Goal: Task Accomplishment & Management: Use online tool/utility

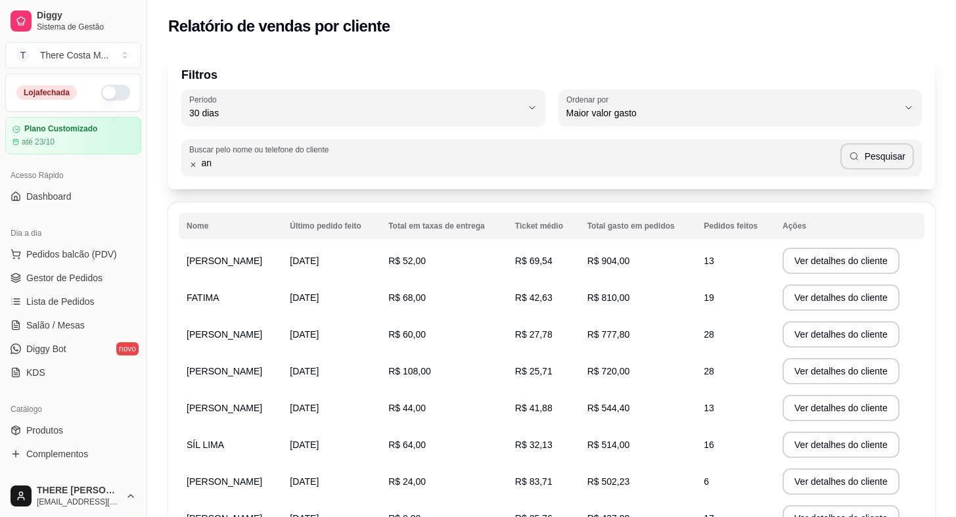
select select "30"
select select "HIGHEST_TOTAL_SPENT_WITH_ORDERS"
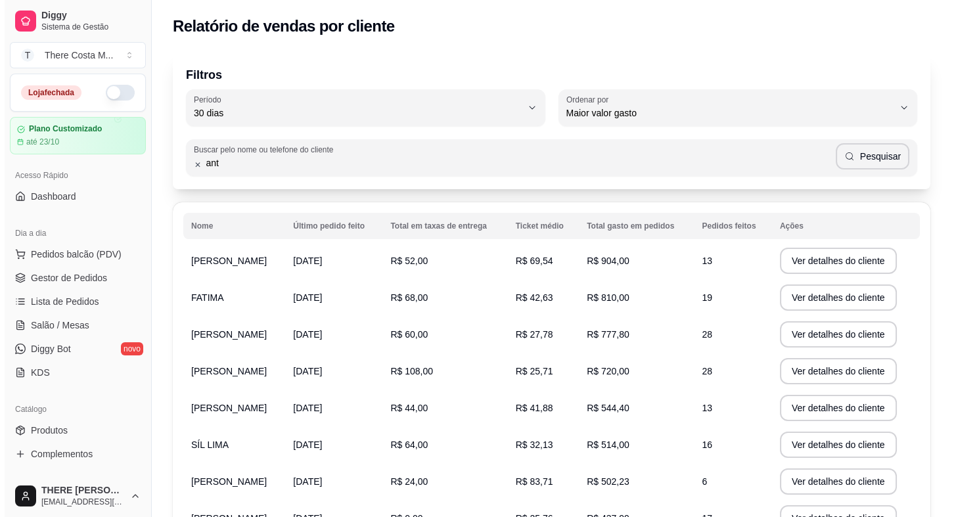
scroll to position [179, 0]
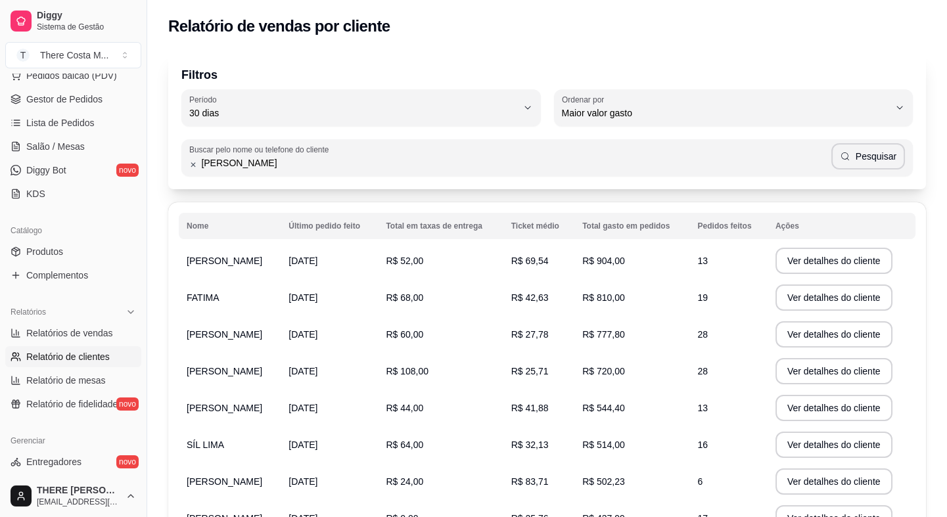
type input "[PERSON_NAME]"
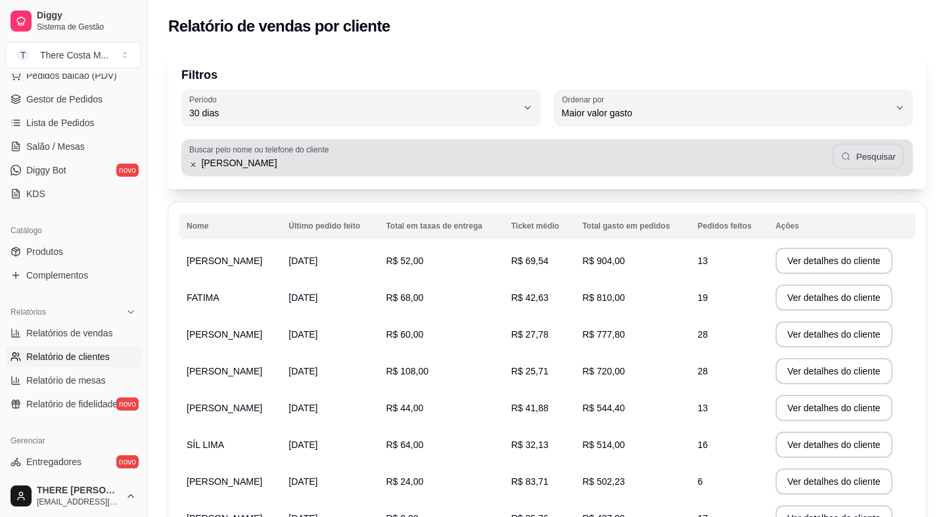
click at [892, 156] on button "Pesquisar" at bounding box center [868, 157] width 72 height 26
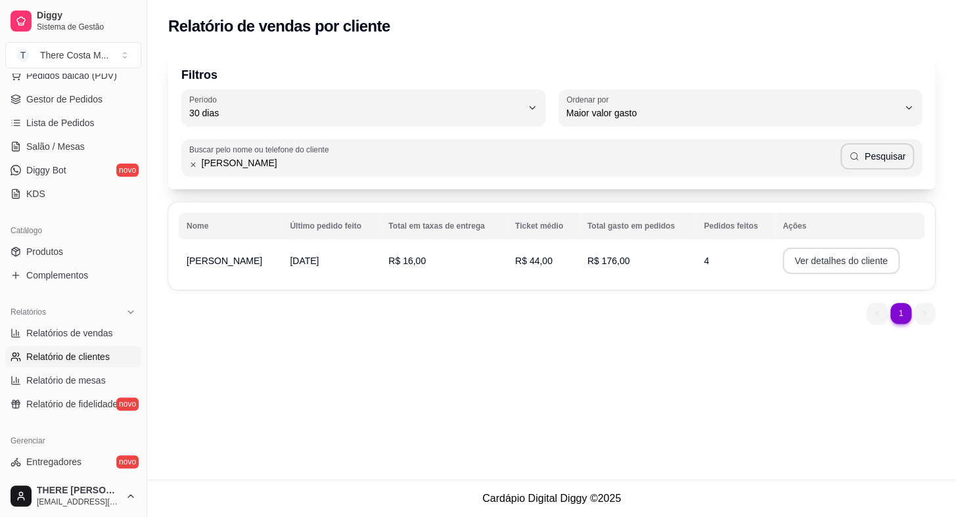
click at [794, 263] on button "Ver detalhes do cliente" at bounding box center [841, 261] width 117 height 26
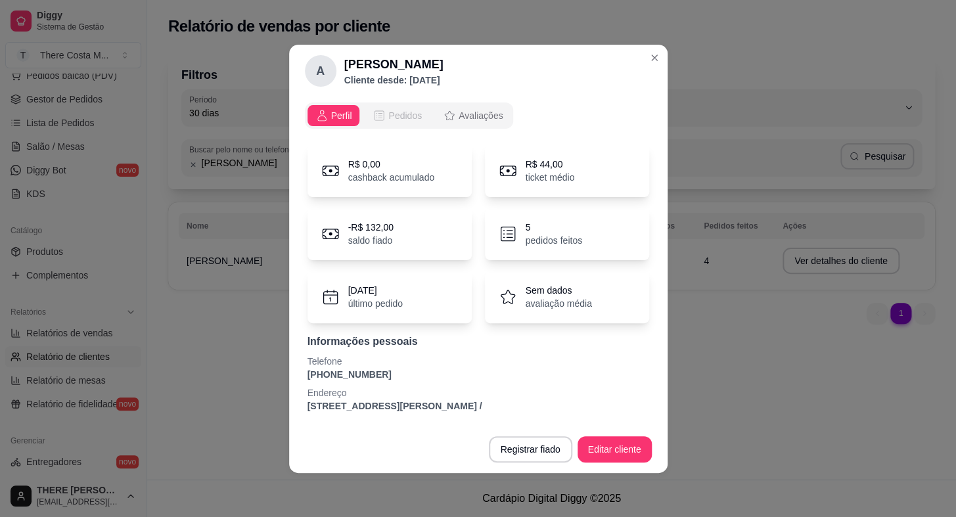
click at [399, 113] on span "Pedidos" at bounding box center [406, 115] width 34 height 13
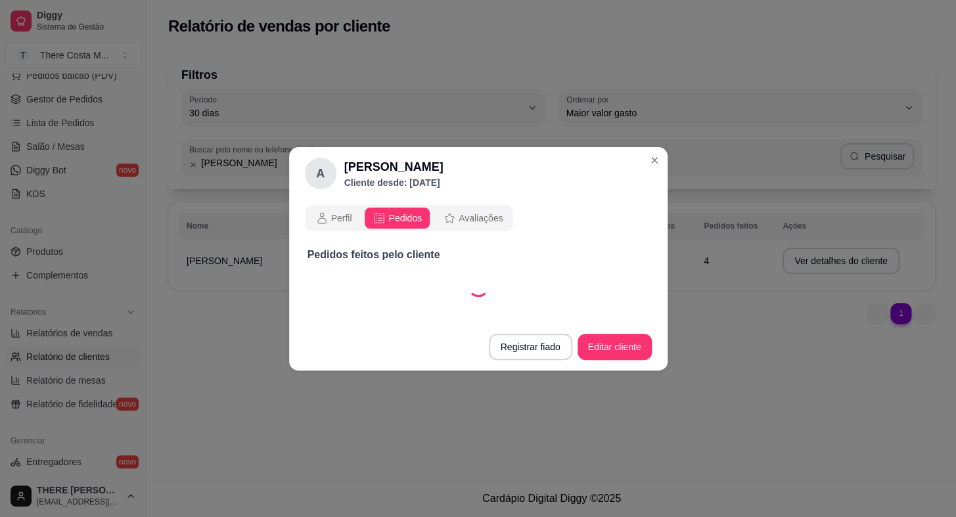
select select "30"
select select "ALL"
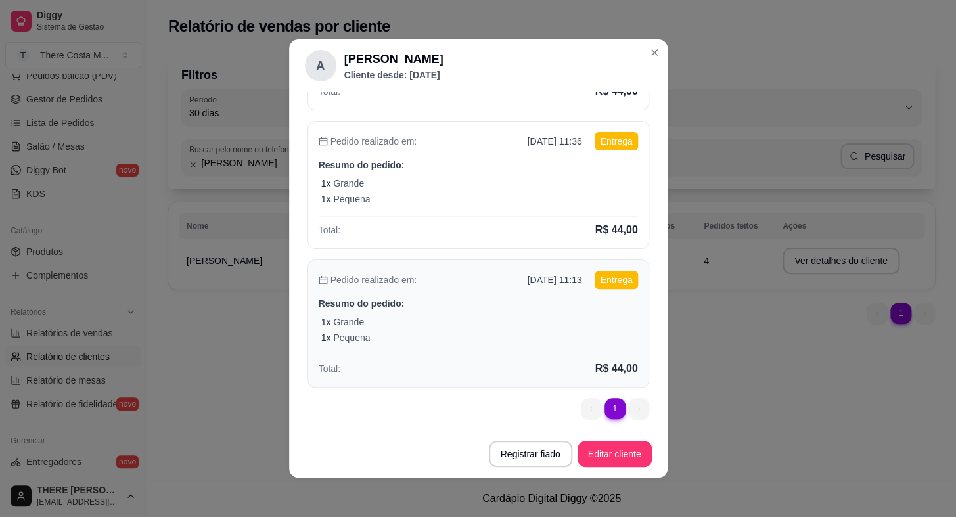
scroll to position [310, 0]
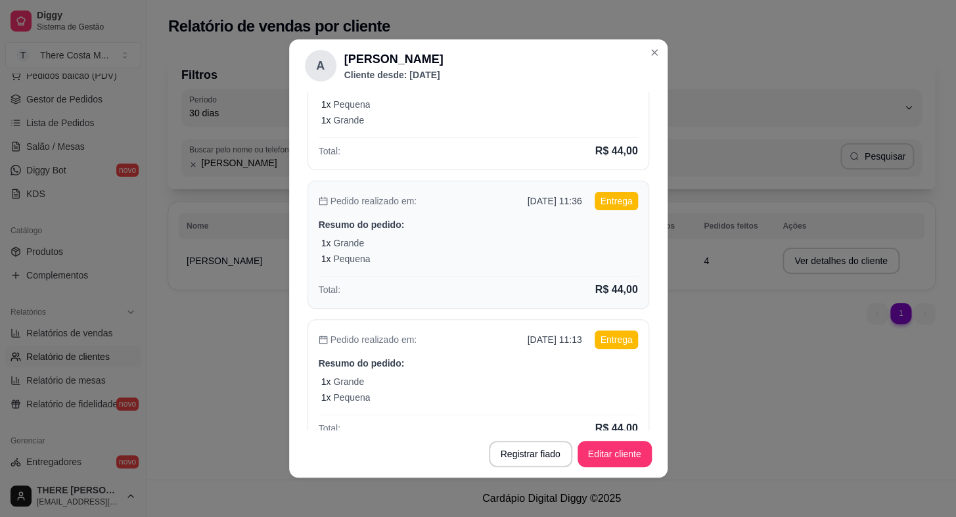
click at [531, 242] on div "1 x Grande" at bounding box center [479, 243] width 317 height 13
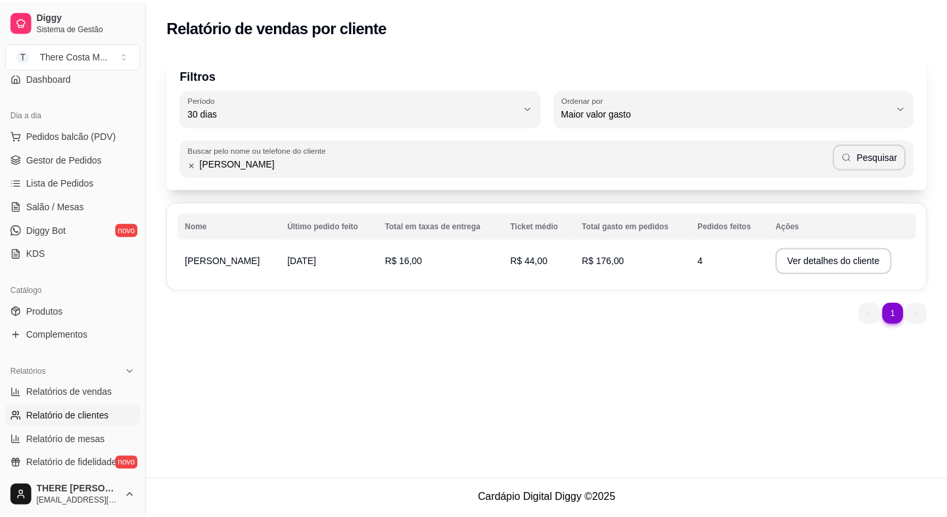
scroll to position [59, 0]
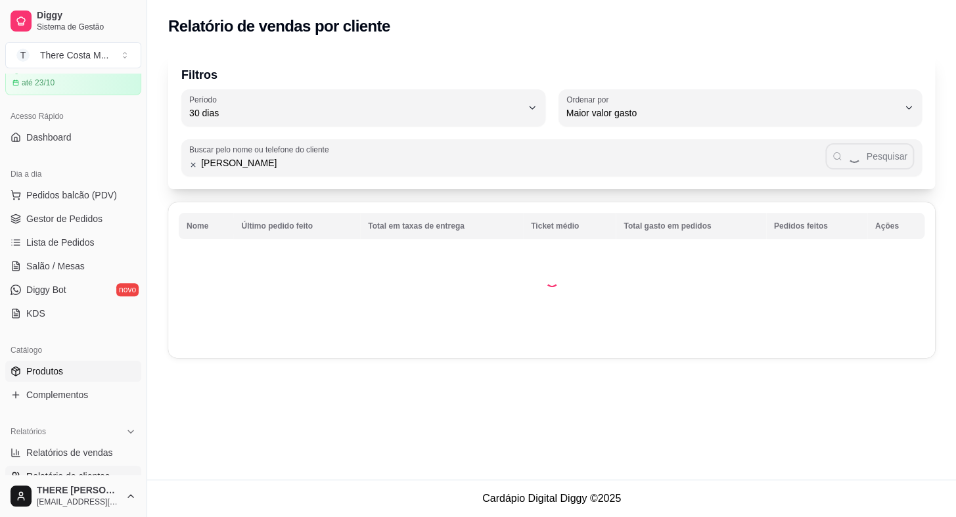
click at [42, 365] on span "Produtos" at bounding box center [44, 371] width 37 height 13
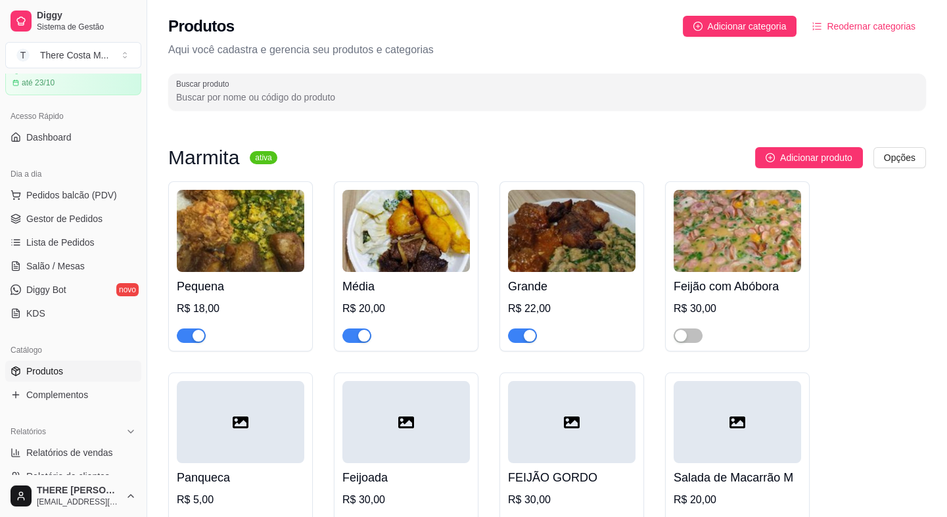
scroll to position [119, 0]
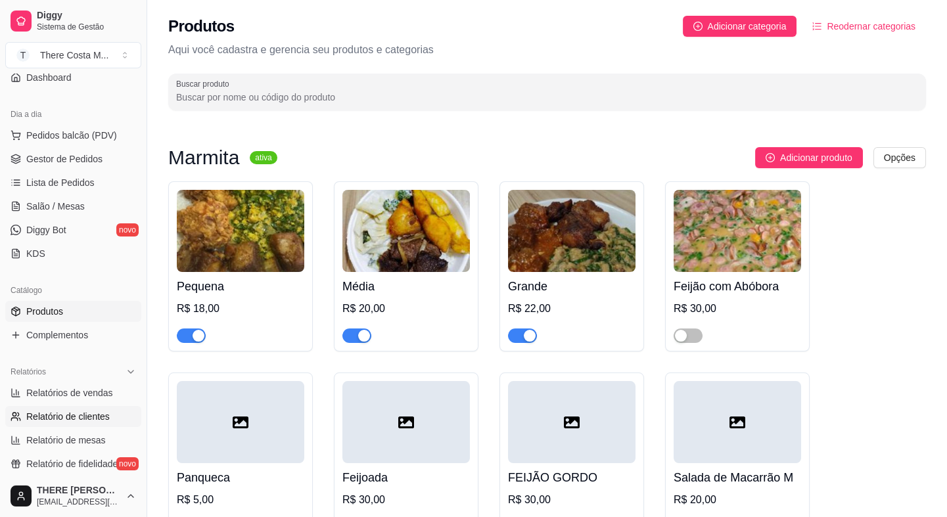
click at [84, 408] on link "Relatório de clientes" at bounding box center [73, 416] width 136 height 21
select select "30"
select select "HIGHEST_TOTAL_SPENT_WITH_ORDERS"
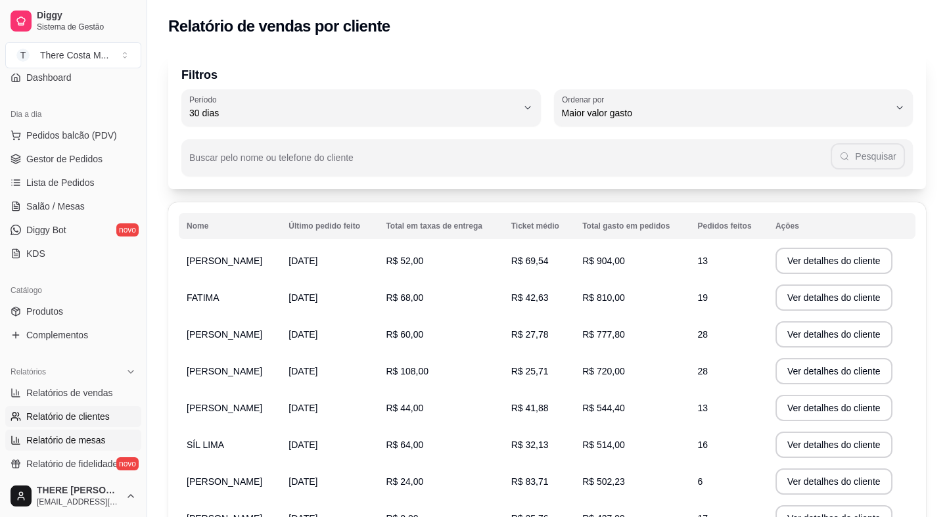
click at [50, 435] on span "Relatório de mesas" at bounding box center [66, 440] width 80 height 13
select select "TOTAL_OF_ORDERS"
select select "7"
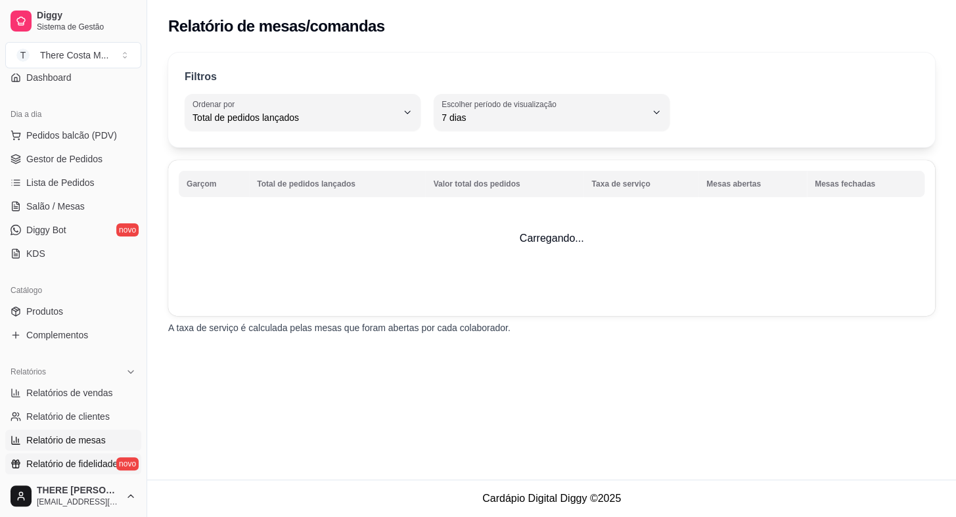
click at [61, 462] on span "Relatório de fidelidade" at bounding box center [71, 464] width 91 height 13
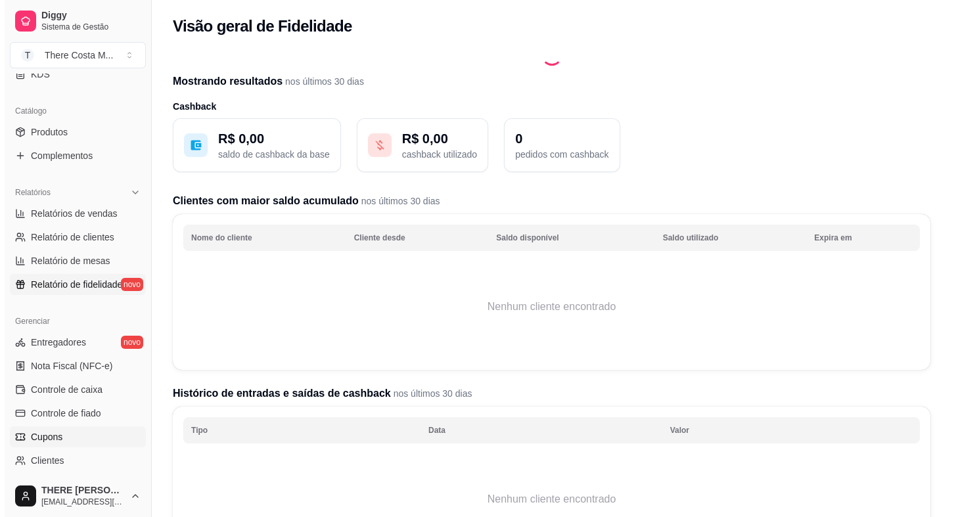
scroll to position [358, 0]
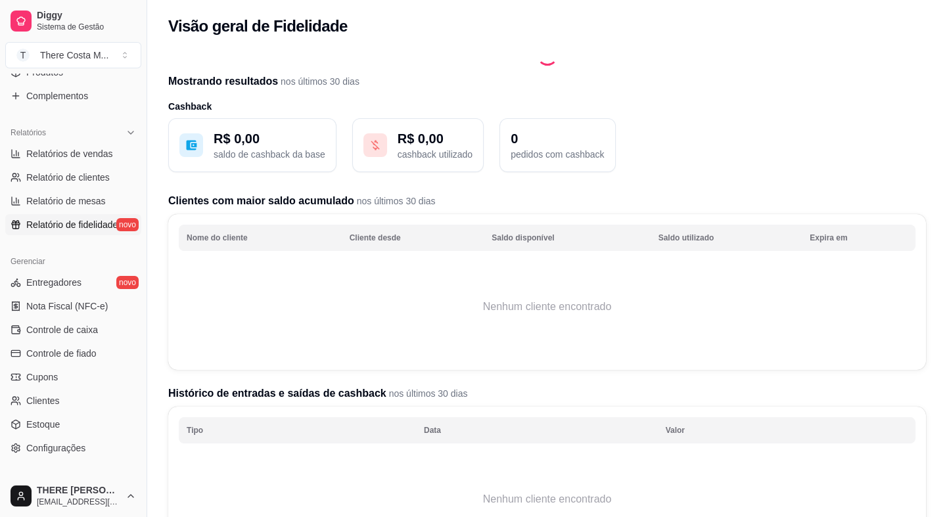
click at [58, 459] on div "Gerenciar Entregadores novo Nota Fiscal (NFC-e) Controle de caixa Controle de f…" at bounding box center [73, 355] width 147 height 218
click at [60, 448] on span "Configurações" at bounding box center [55, 448] width 59 height 13
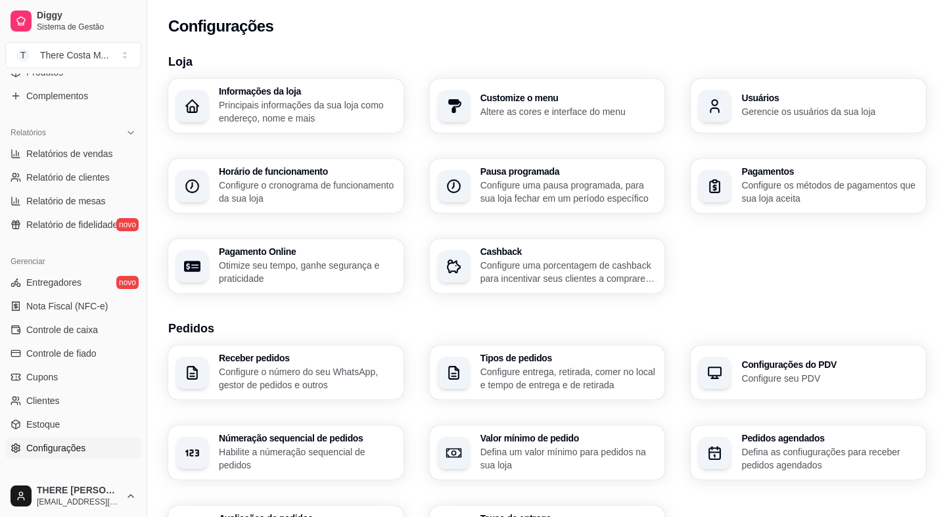
click at [257, 373] on p "Configure o número do seu WhatsApp, gestor de pedidos e outros" at bounding box center [307, 378] width 177 height 26
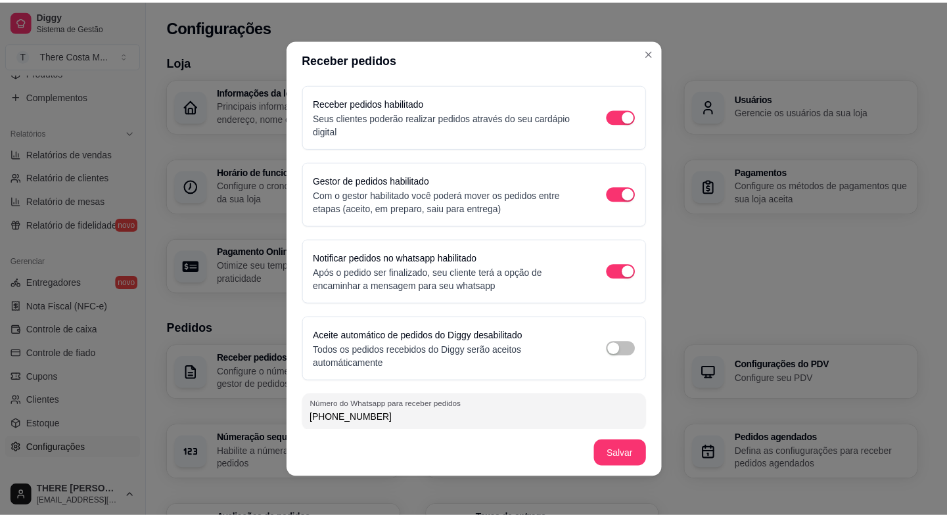
scroll to position [5, 0]
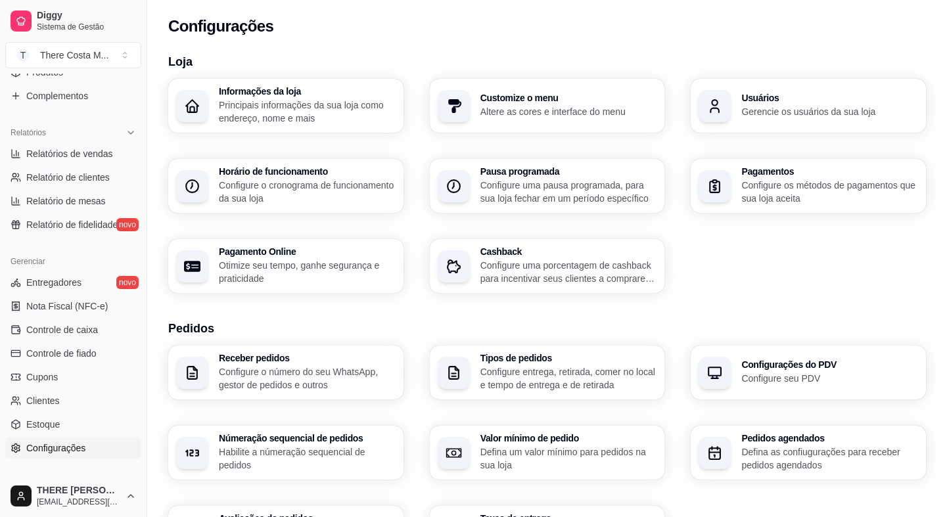
click at [304, 470] on p "Habilite a númeração sequencial de pedidos" at bounding box center [307, 459] width 177 height 26
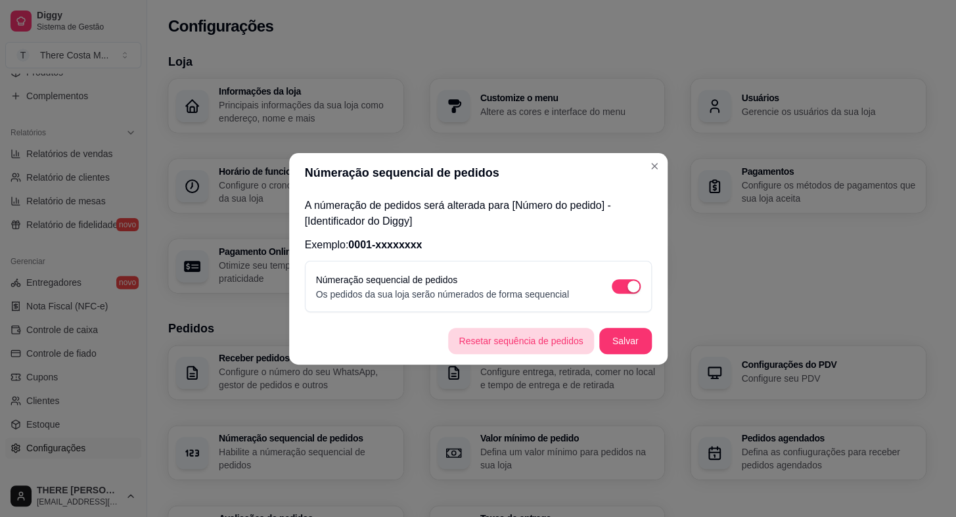
click at [532, 337] on button "Resetar sequência de pedidos" at bounding box center [520, 341] width 145 height 26
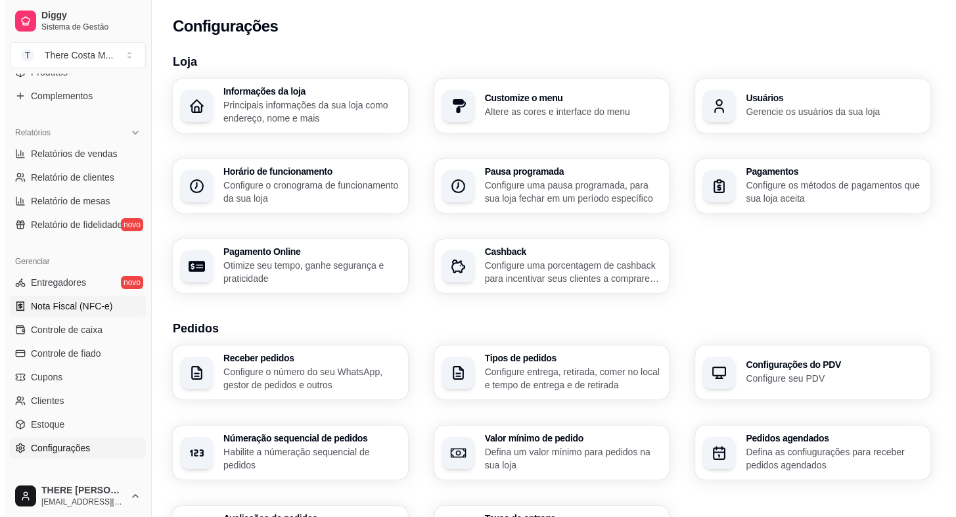
scroll to position [179, 0]
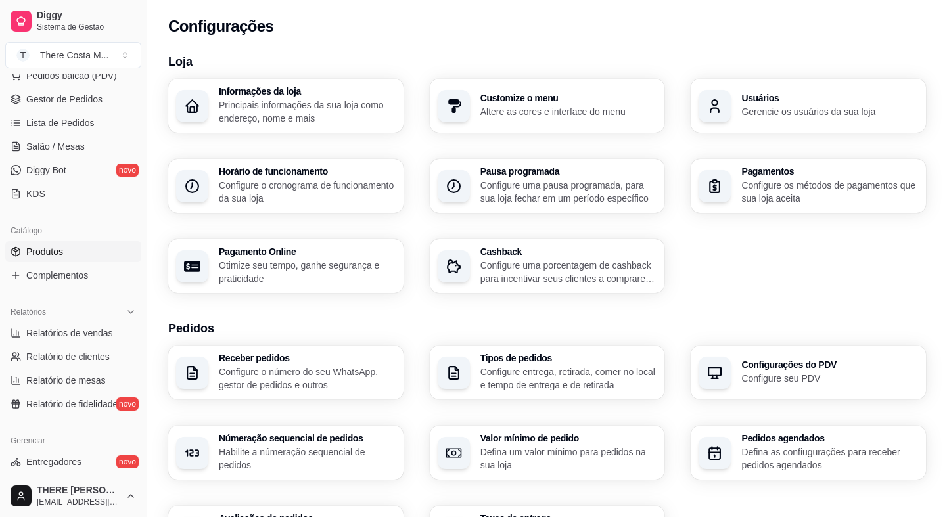
click at [41, 249] on span "Produtos" at bounding box center [44, 251] width 37 height 13
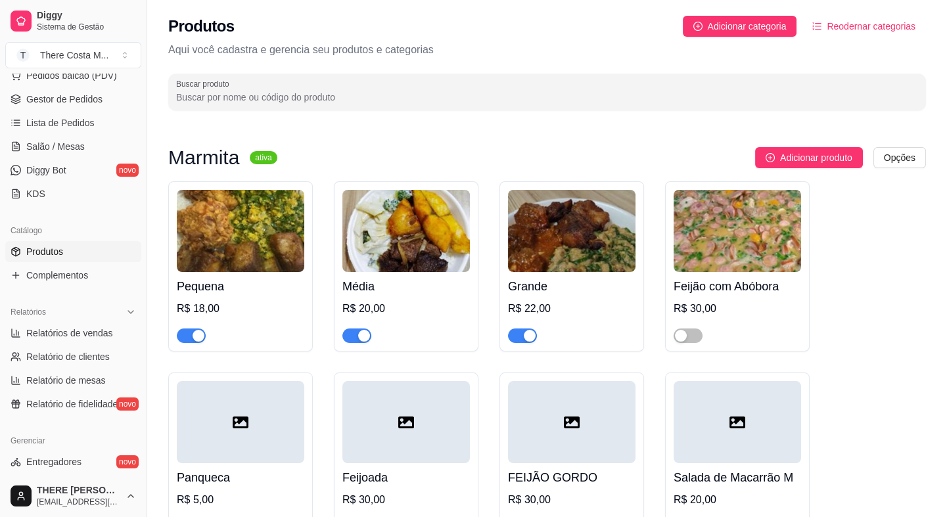
click at [226, 312] on div "R$ 18,00" at bounding box center [241, 309] width 128 height 16
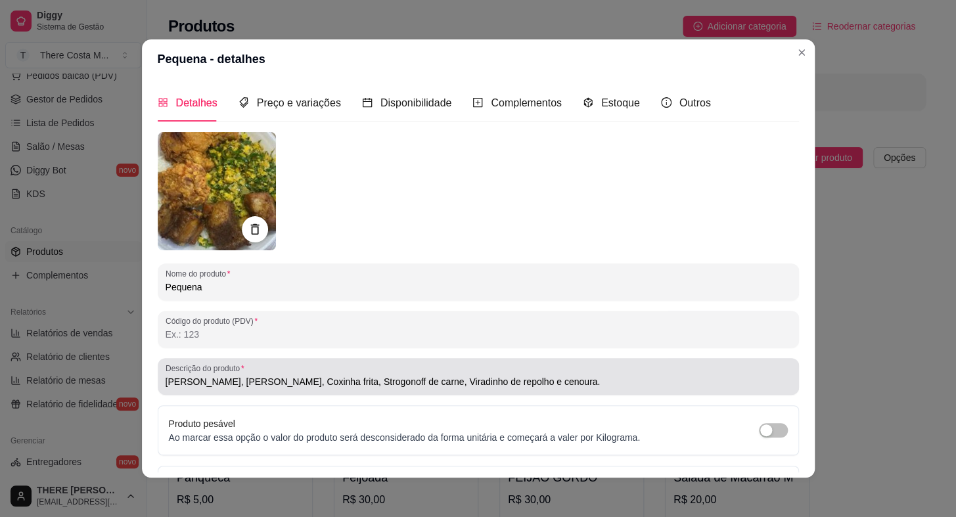
click at [438, 377] on input "[PERSON_NAME], [PERSON_NAME], Coxinha frita, Strogonoff de carne, Viradinho de …" at bounding box center [479, 381] width 626 height 13
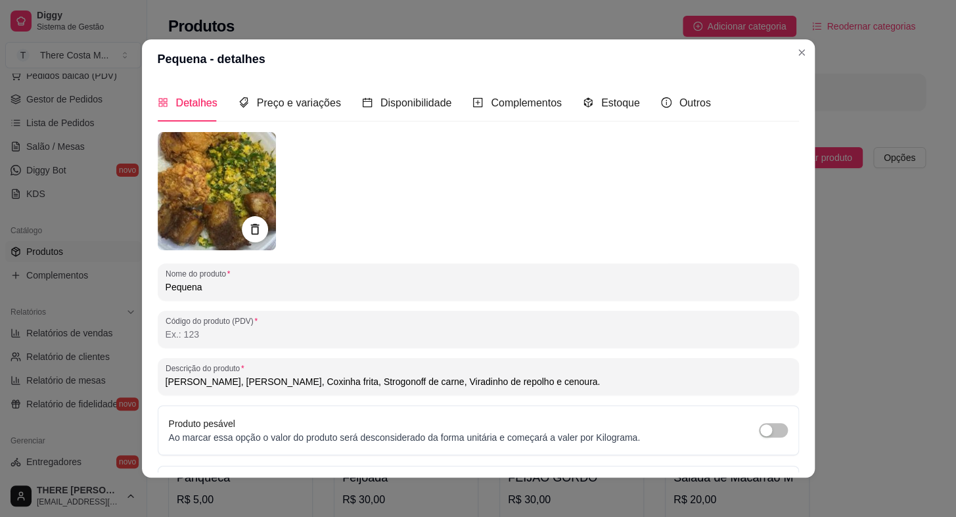
drag, startPoint x: 500, startPoint y: 385, endPoint x: 212, endPoint y: 401, distance: 288.4
click at [212, 401] on div "Nome do produto Pequena Código do produto (PDV) Descrição do produto Arroz, Fei…" at bounding box center [479, 348] width 642 height 432
click at [291, 386] on input "Arroz, [PERSON_NAME],Vulcão de carne moida, Bistequinha e Viradinho de couve" at bounding box center [479, 381] width 626 height 13
drag, startPoint x: 492, startPoint y: 379, endPoint x: 141, endPoint y: 392, distance: 351.3
click at [142, 392] on div "Detalhes Preço e variações Disponibilidade Complementos Estoque Outros Nome do …" at bounding box center [478, 278] width 673 height 399
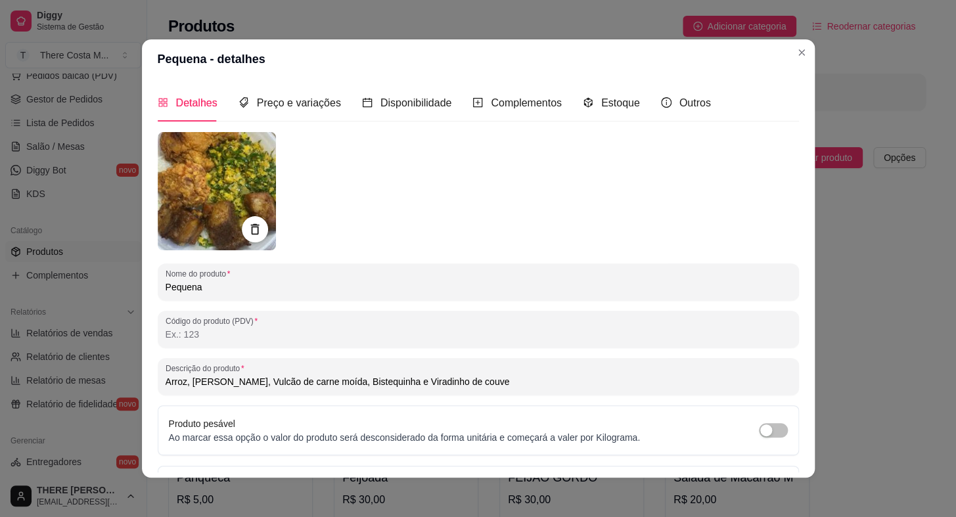
scroll to position [2, 0]
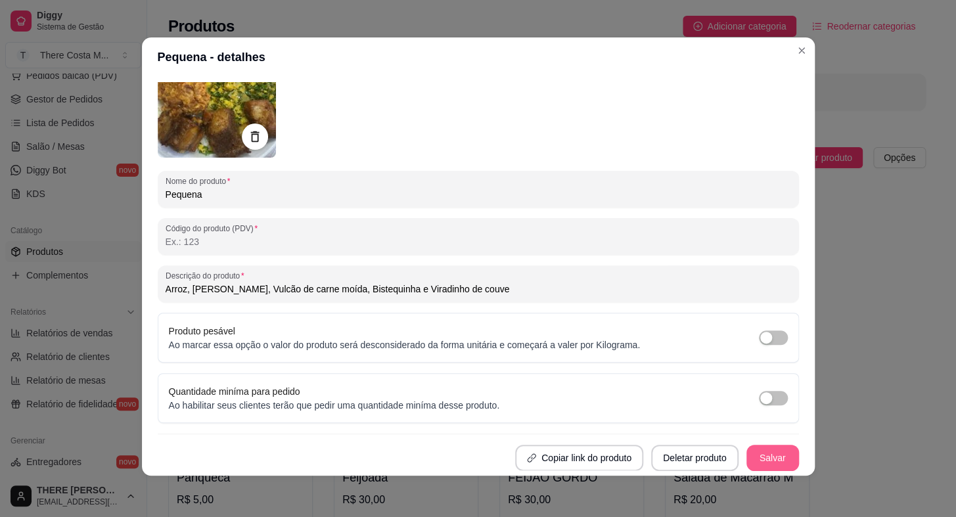
type input "Arroz, [PERSON_NAME], Vulcão de carne moída, Bistequinha e Viradinho de couve"
click at [749, 450] on button "Salvar" at bounding box center [773, 458] width 53 height 26
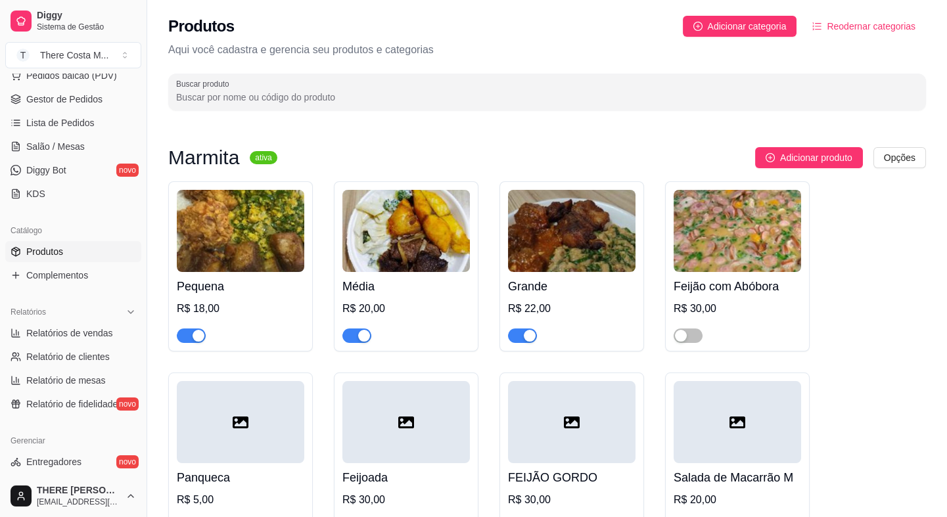
click at [409, 241] on img at bounding box center [406, 231] width 128 height 82
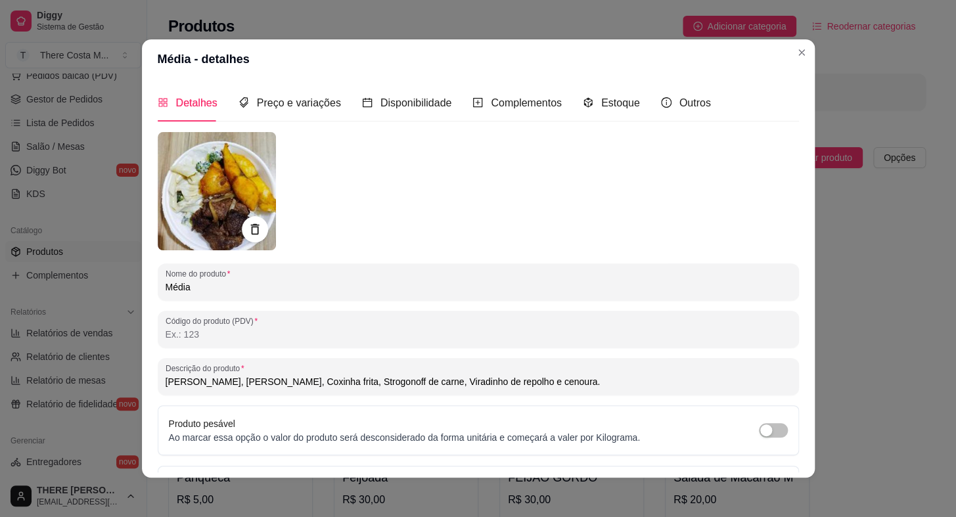
drag, startPoint x: 518, startPoint y: 376, endPoint x: 0, endPoint y: 388, distance: 518.1
click at [0, 388] on div "Média - detalhes Detalhes Preço e variações Disponibilidade Complementos Estoqu…" at bounding box center [478, 258] width 956 height 517
paste input "Vulcão de carne moída, Bistequinha e Viradinho de couve"
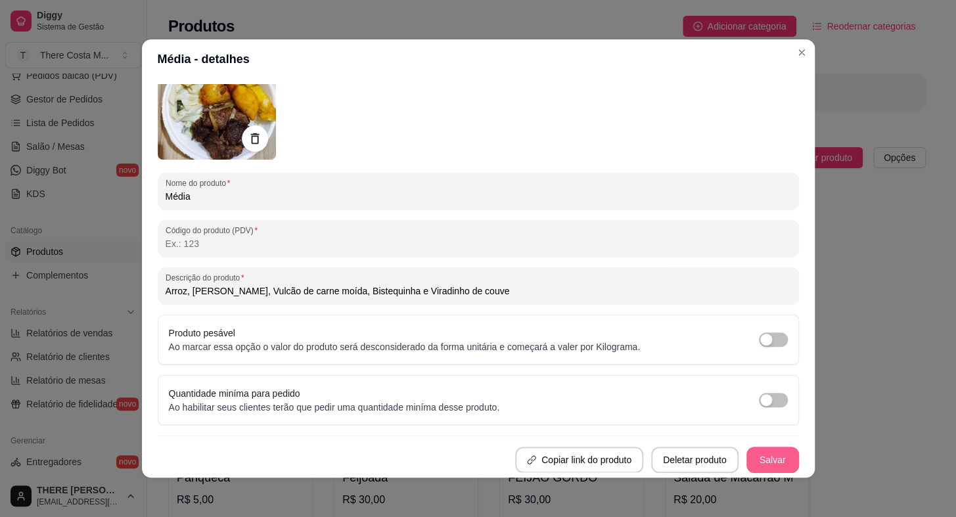
type input "Arroz, [PERSON_NAME], Vulcão de carne moída, Bistequinha e Viradinho de couve"
click at [763, 465] on button "Salvar" at bounding box center [772, 461] width 51 height 26
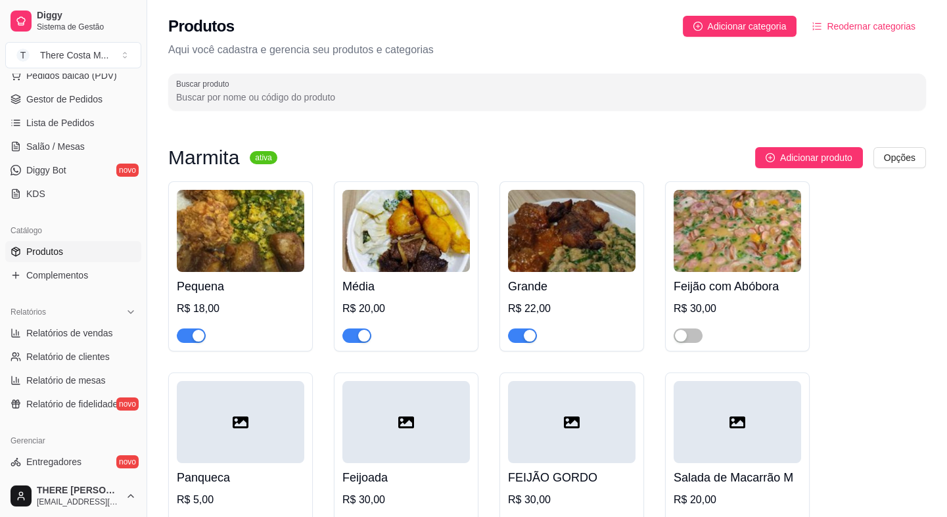
click at [595, 225] on img at bounding box center [572, 231] width 128 height 82
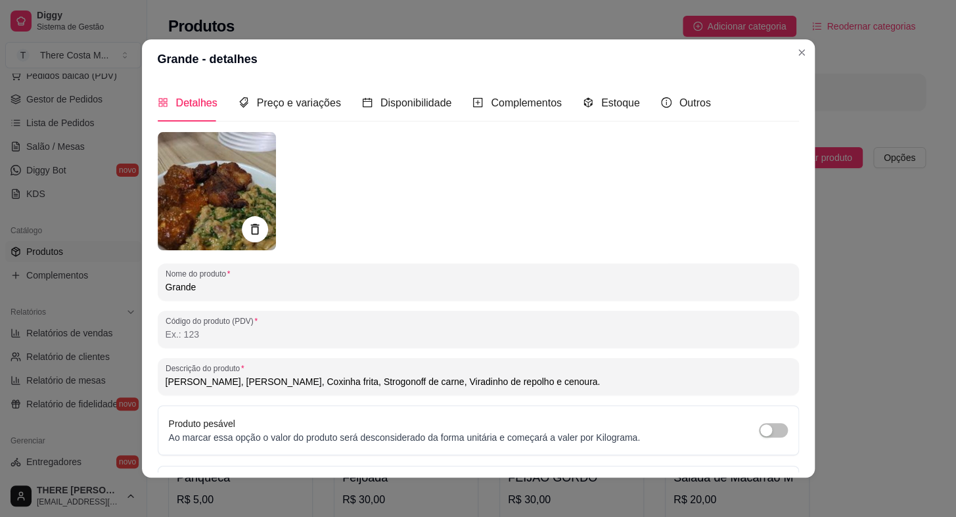
drag, startPoint x: 504, startPoint y: 380, endPoint x: 0, endPoint y: 352, distance: 504.3
click at [0, 352] on div "Grande - detalhes Detalhes Preço e variações Disponibilidade Complementos Estoq…" at bounding box center [478, 258] width 956 height 517
paste input "Vulcão de carne moída, Bistequinha e Viradinho de couve"
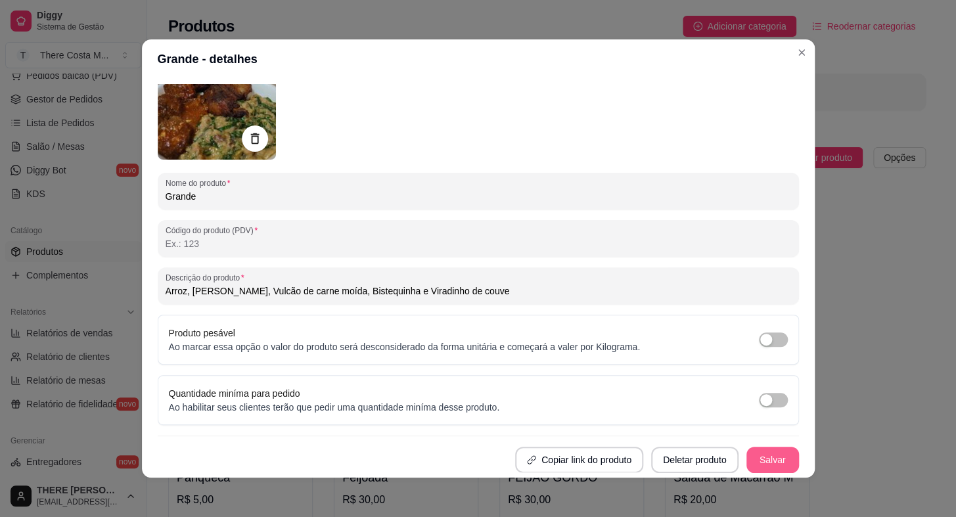
type input "Arroz, [PERSON_NAME], Vulcão de carne moída, Bistequinha e Viradinho de couve"
click at [753, 466] on button "Salvar" at bounding box center [773, 460] width 53 height 26
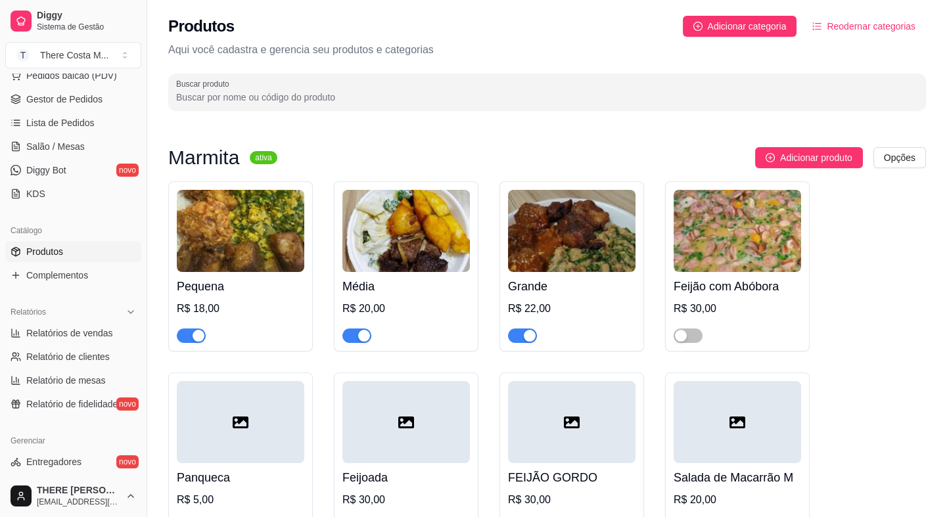
scroll to position [0, 0]
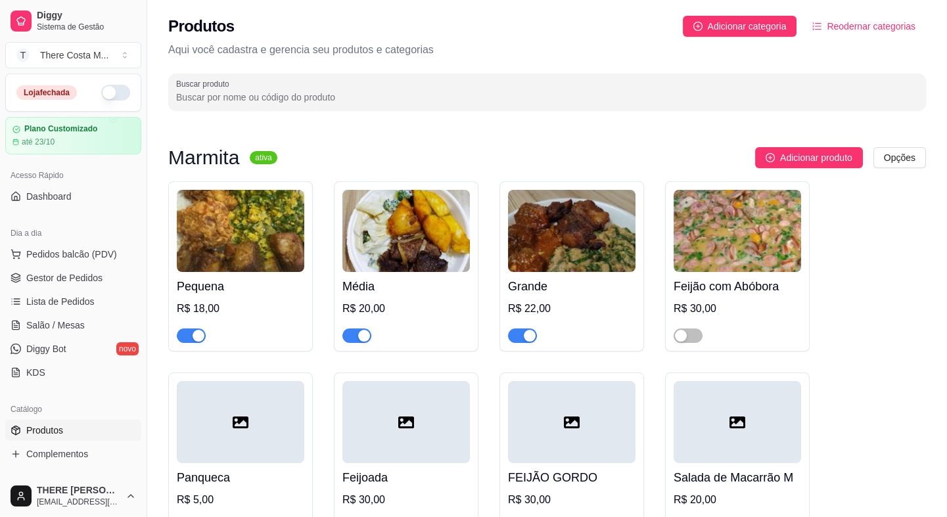
click at [110, 87] on button "button" at bounding box center [115, 93] width 29 height 16
click at [66, 256] on span "Pedidos balcão (PDV)" at bounding box center [71, 254] width 91 height 13
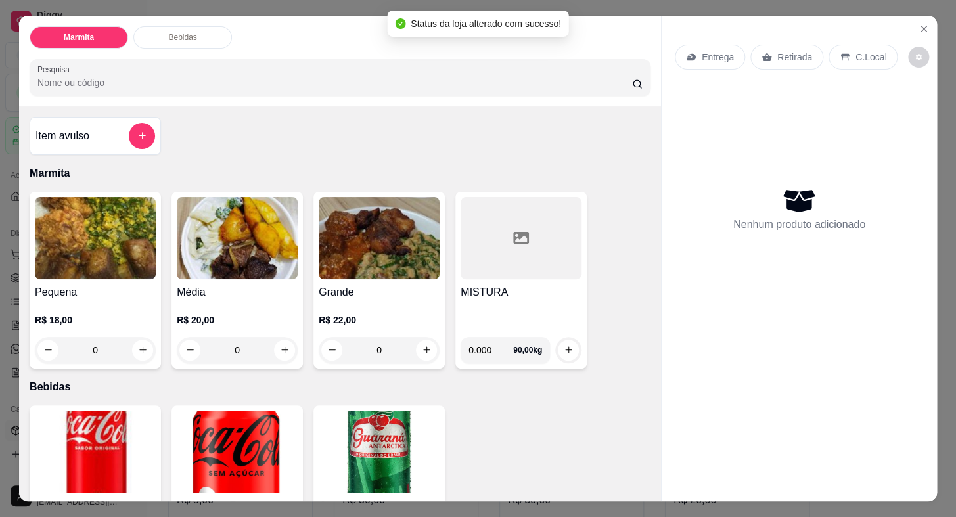
click at [367, 236] on img at bounding box center [379, 238] width 121 height 82
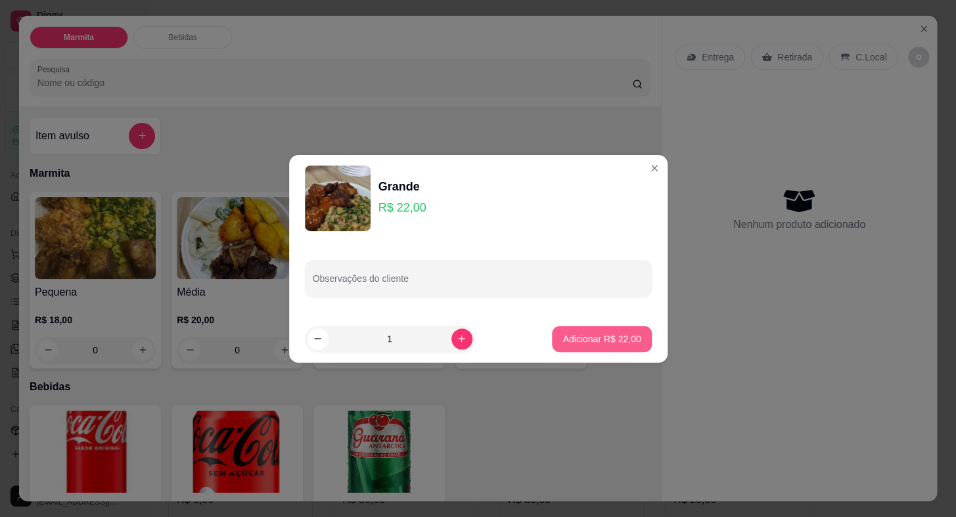
click at [609, 335] on p "Adicionar R$ 22,00" at bounding box center [602, 339] width 78 height 13
type input "1"
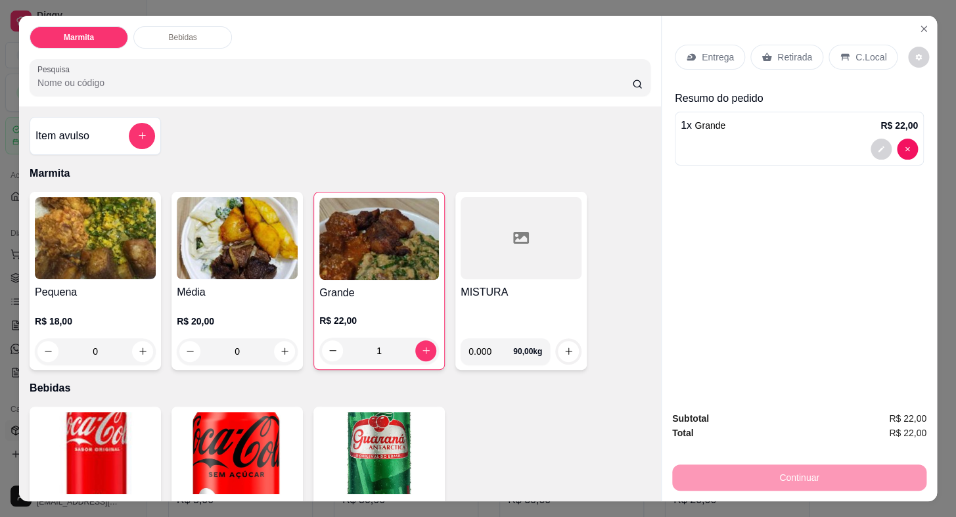
click at [715, 53] on p "Entrega" at bounding box center [718, 57] width 32 height 13
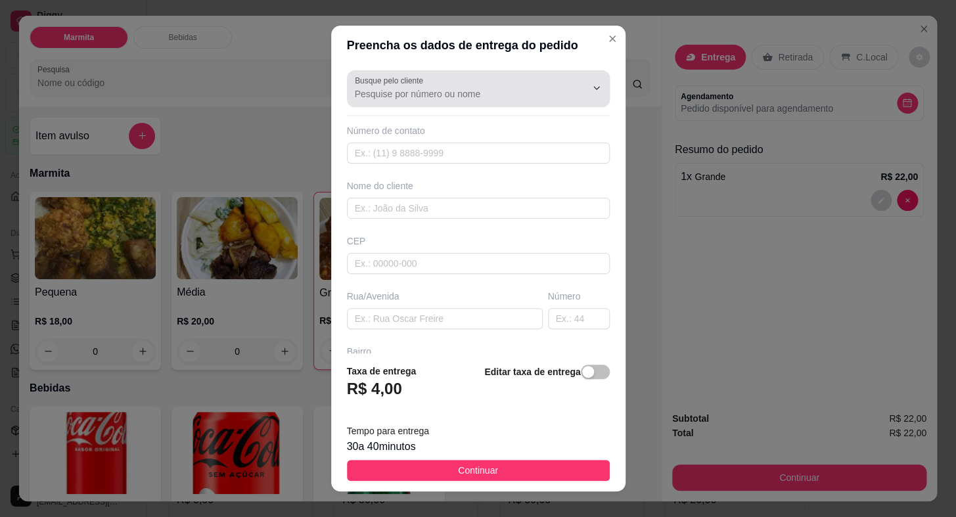
click at [387, 94] on input "Busque pelo cliente" at bounding box center [460, 93] width 210 height 13
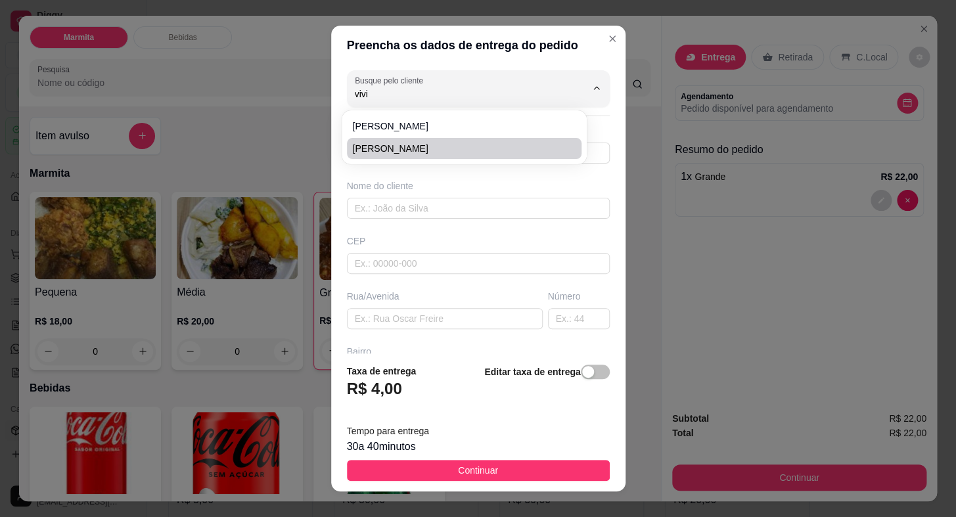
click at [421, 151] on span "[PERSON_NAME]" at bounding box center [457, 148] width 211 height 13
type input "[PERSON_NAME]"
type input "15996314552"
type input "[PERSON_NAME]"
type input "18440000"
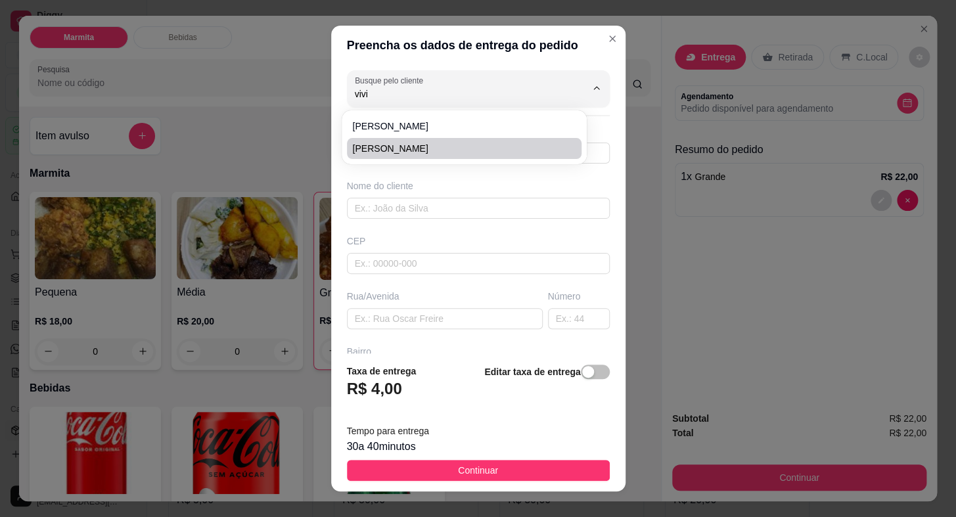
type input "[GEOGRAPHIC_DATA]"
type input "30"
type input "Itaberá"
type input "CASA VERDE"
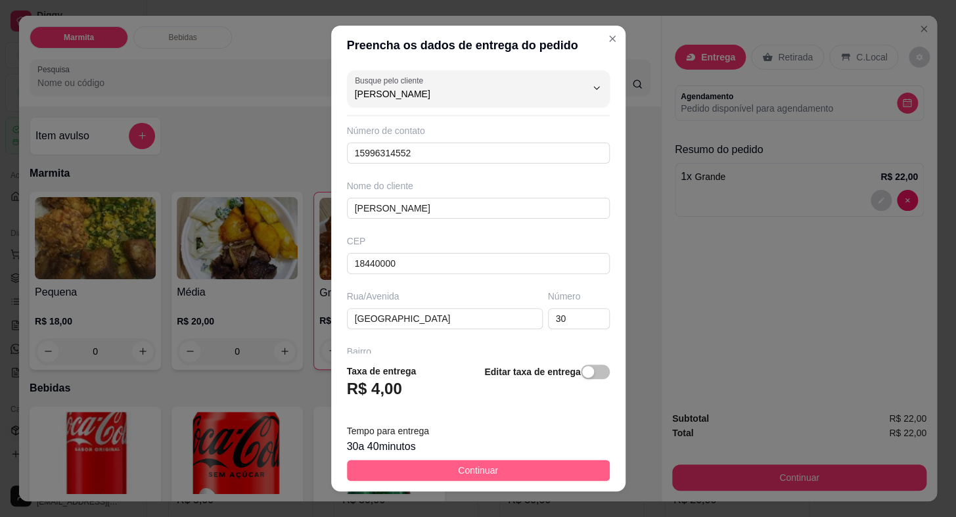
type input "[PERSON_NAME]"
click at [552, 468] on button "Continuar" at bounding box center [478, 470] width 263 height 21
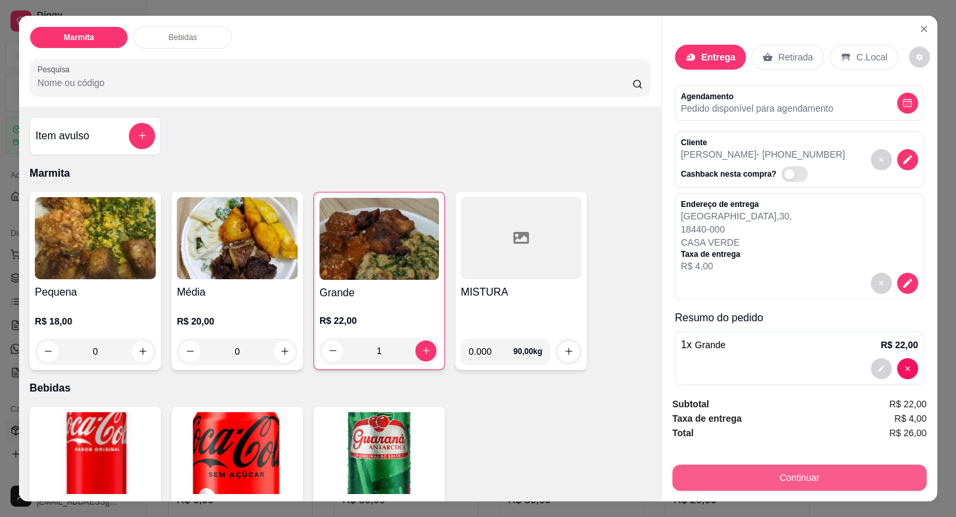
click at [755, 473] on button "Continuar" at bounding box center [799, 478] width 254 height 26
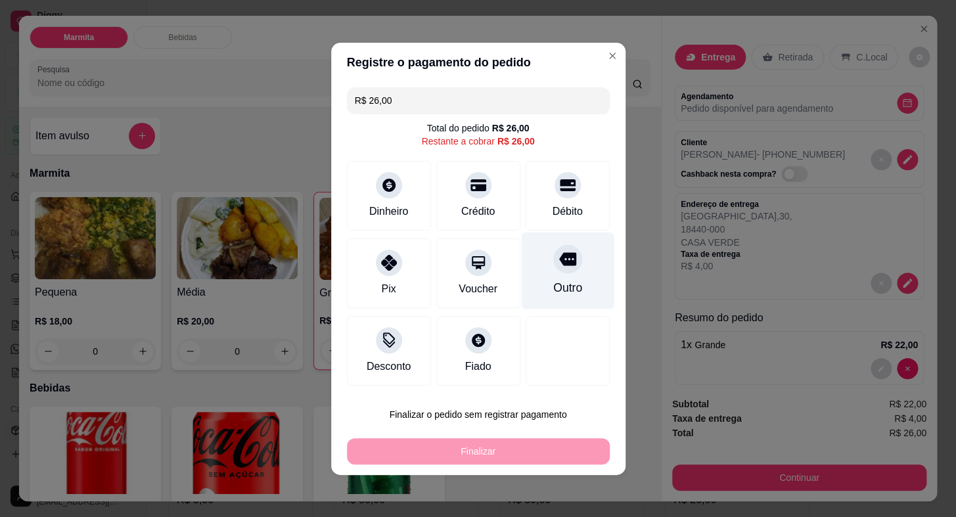
click at [562, 264] on icon at bounding box center [567, 258] width 17 height 13
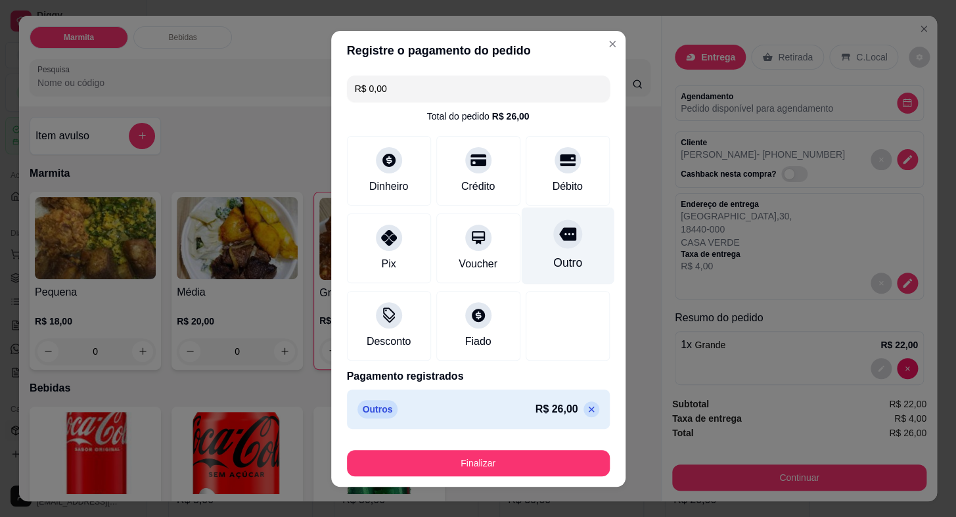
type input "R$ 0,00"
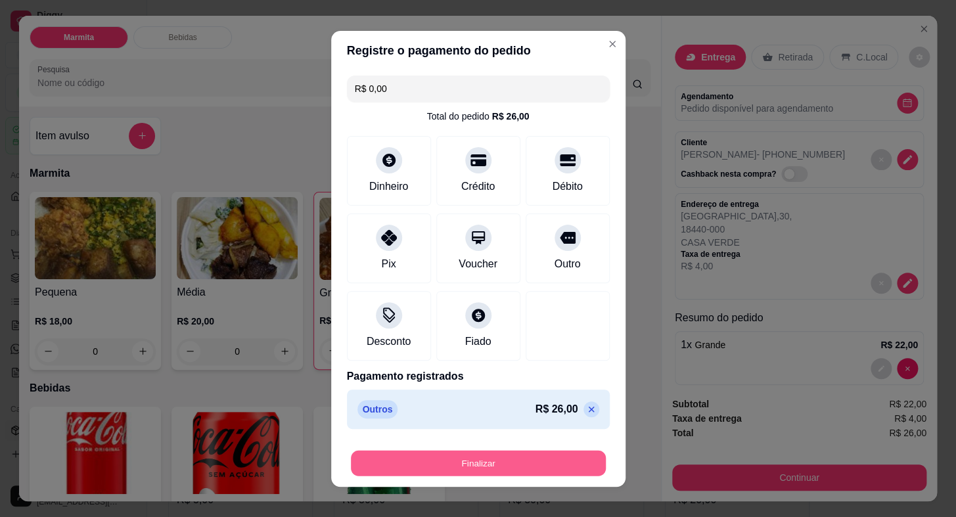
click at [492, 453] on button "Finalizar" at bounding box center [478, 463] width 255 height 26
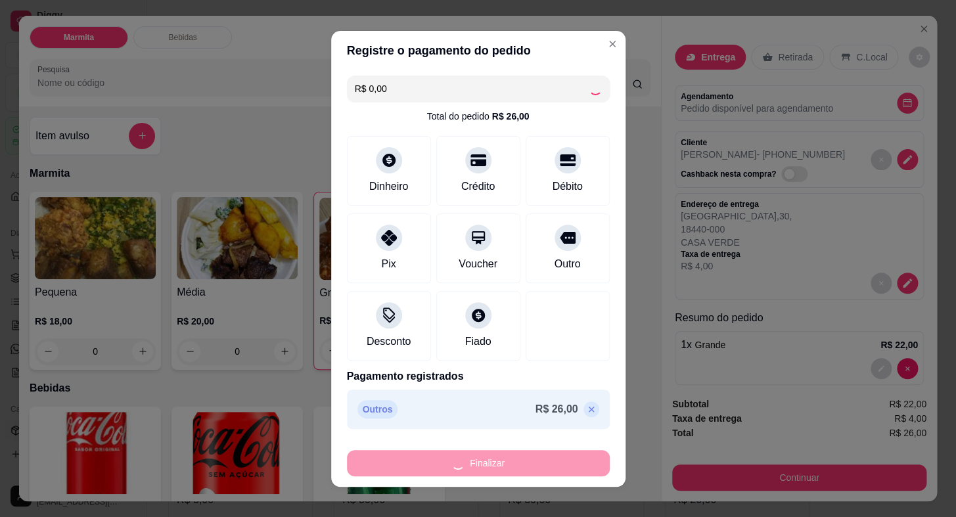
type input "0"
type input "-R$ 26,00"
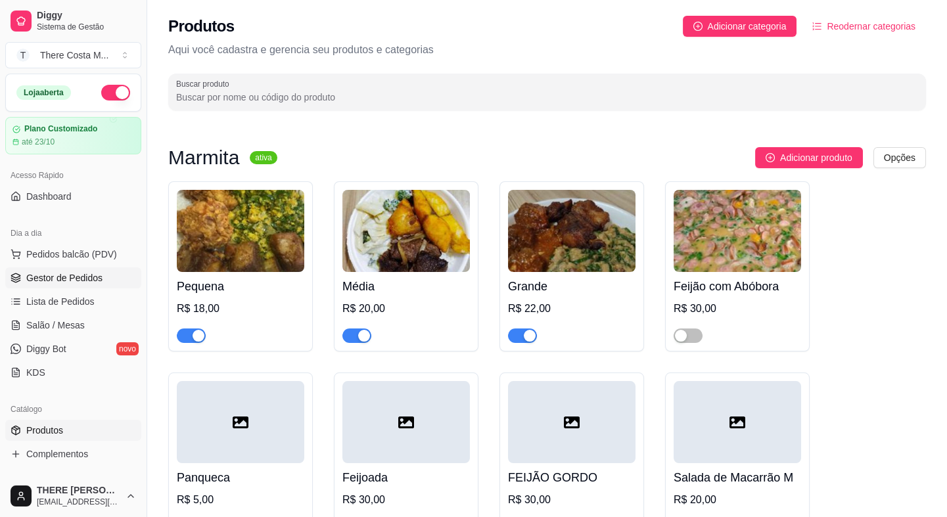
click at [91, 277] on span "Gestor de Pedidos" at bounding box center [64, 277] width 76 height 13
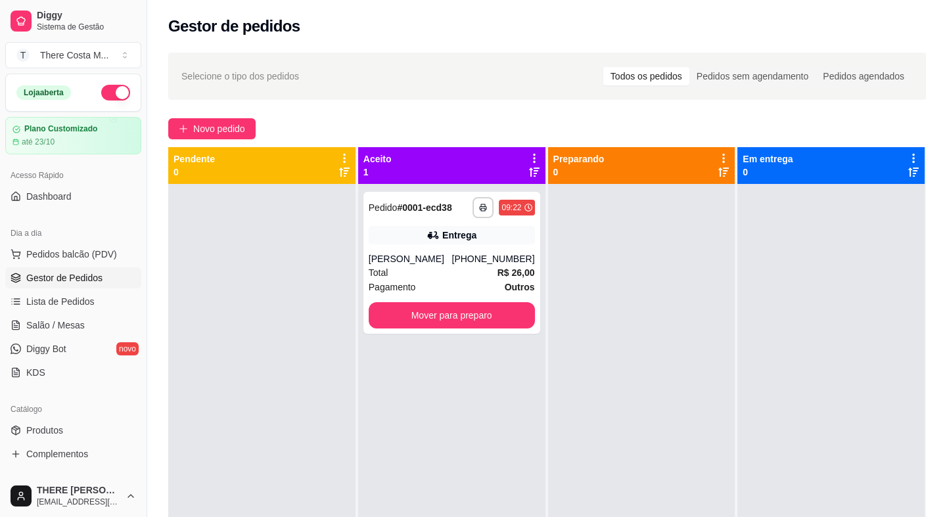
click at [232, 116] on div "**********" at bounding box center [547, 363] width 800 height 636
click at [216, 120] on button "Novo pedido" at bounding box center [211, 128] width 87 height 21
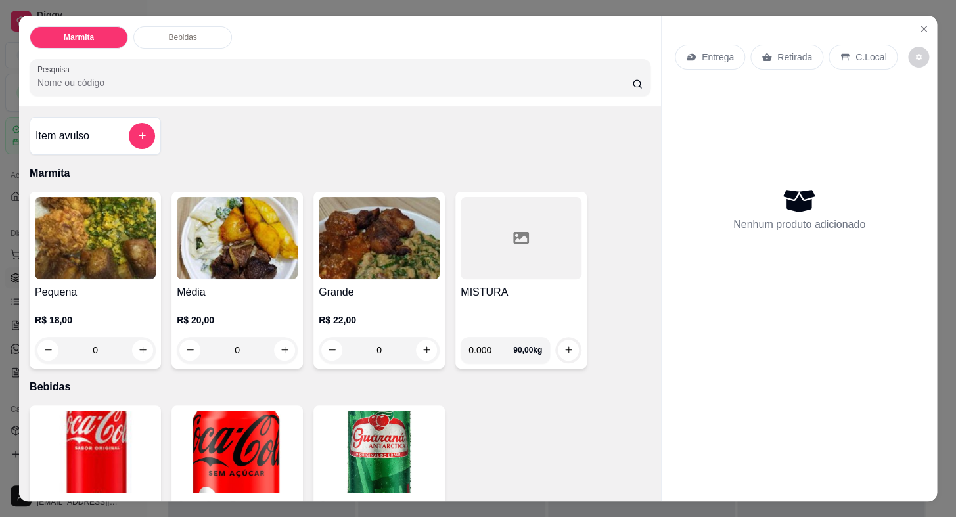
click at [221, 285] on h4 "Média" at bounding box center [237, 293] width 121 height 16
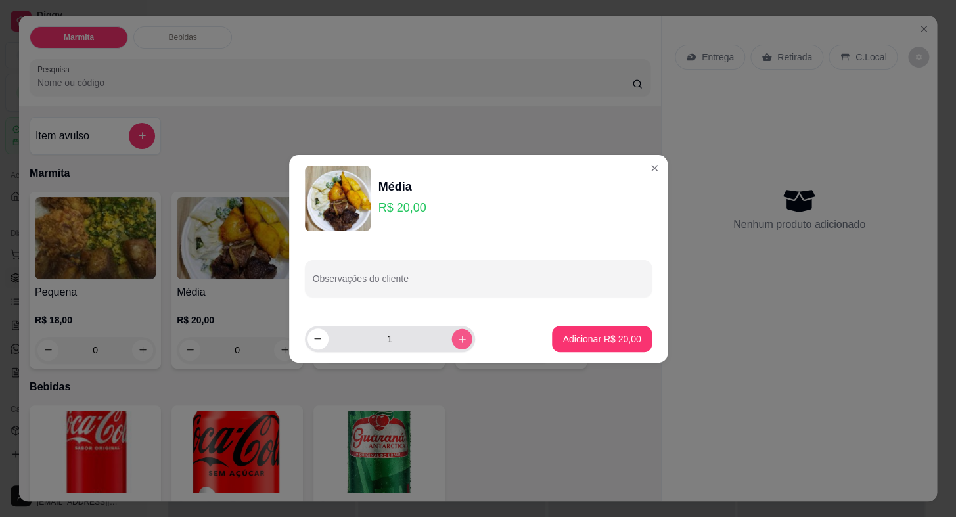
click at [461, 337] on div "1" at bounding box center [390, 339] width 165 height 26
click at [457, 336] on icon "increase-product-quantity" at bounding box center [462, 339] width 10 height 10
click at [314, 341] on icon "decrease-product-quantity" at bounding box center [318, 339] width 10 height 10
type input "2"
click at [585, 333] on p "Adicionar R$ 40,00" at bounding box center [602, 339] width 76 height 12
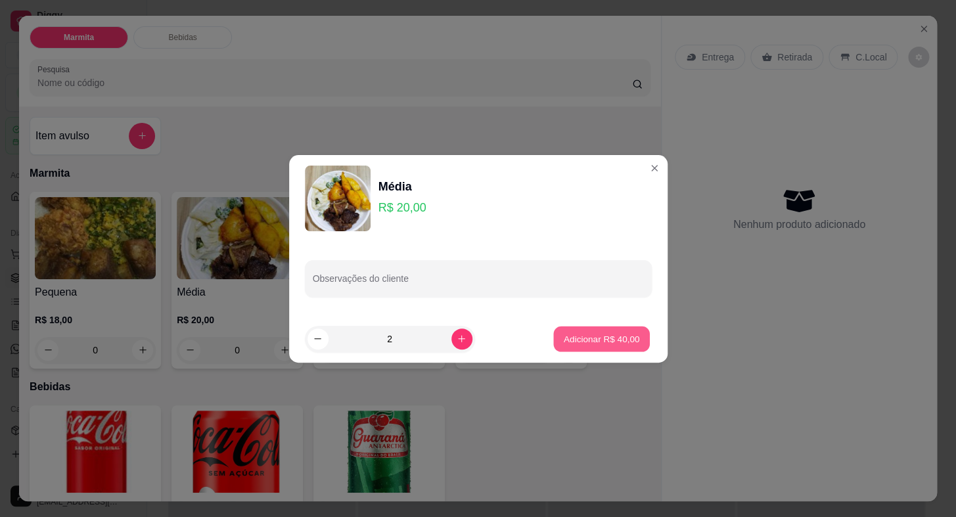
type input "2"
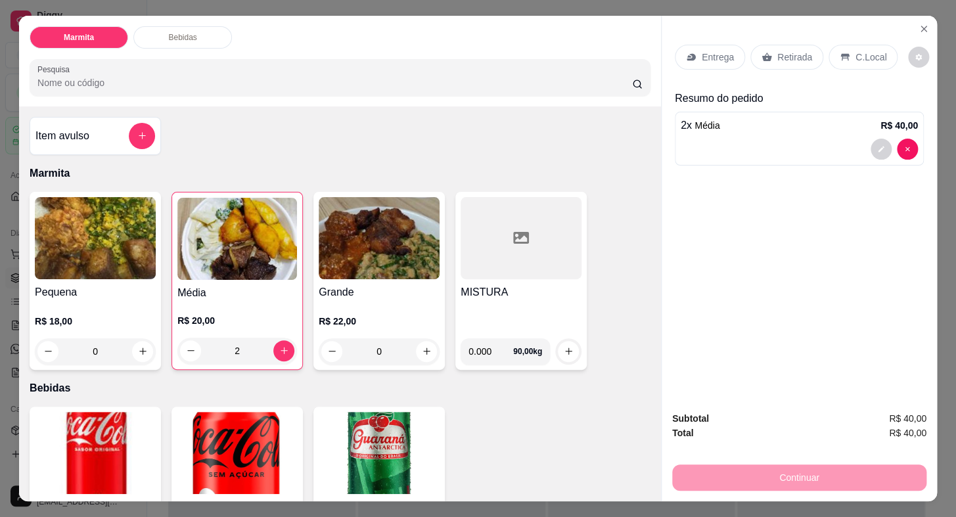
click at [710, 55] on p "Entrega" at bounding box center [718, 57] width 32 height 13
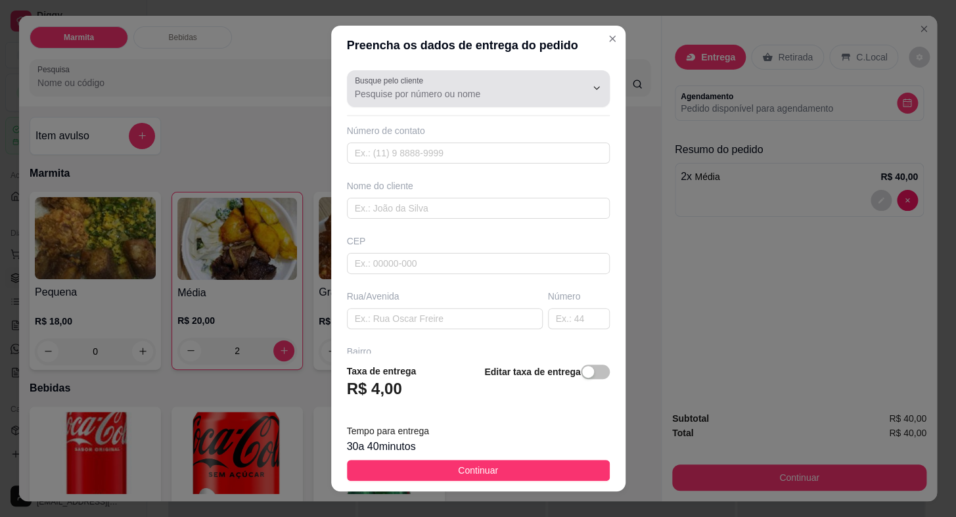
click at [436, 96] on input "Busque pelo cliente" at bounding box center [460, 93] width 210 height 13
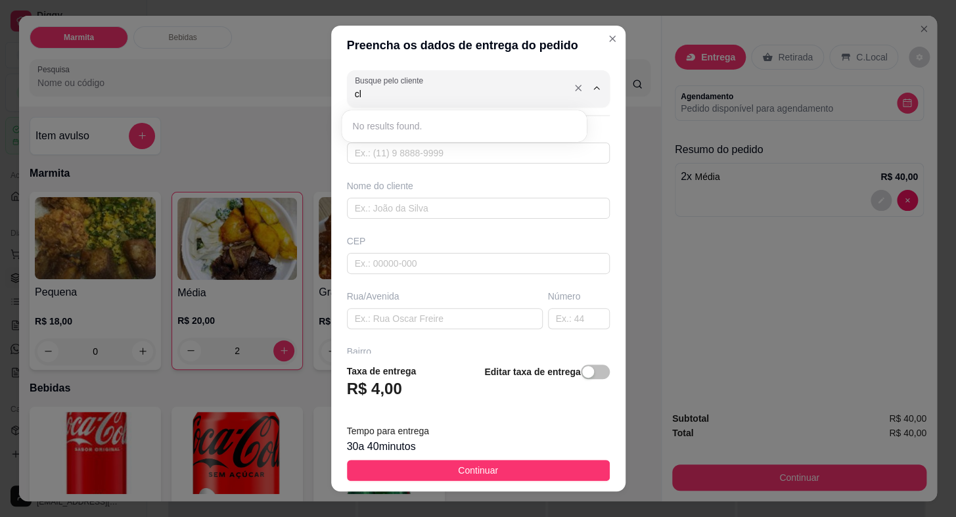
type input "c"
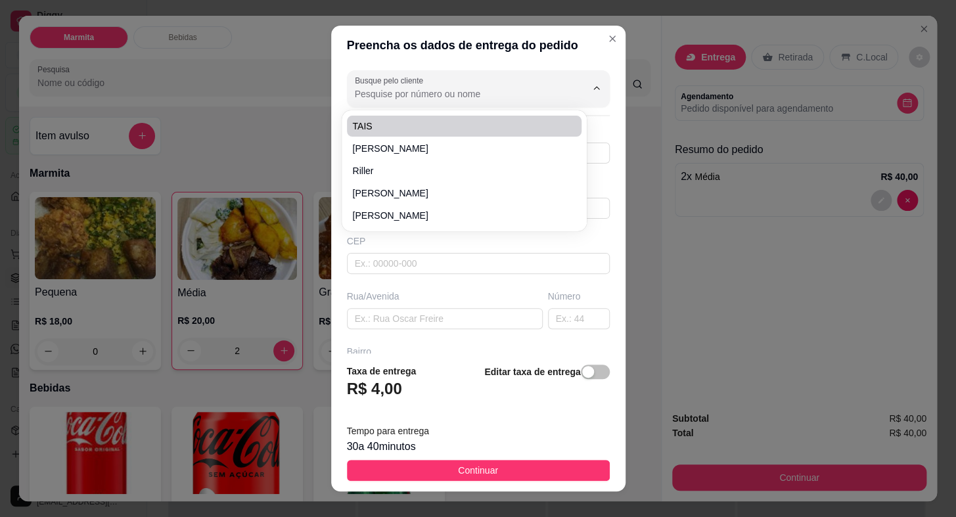
click at [212, 78] on div "Preencha os dados de entrega do pedido Busque pelo cliente Número de contato No…" at bounding box center [478, 258] width 956 height 517
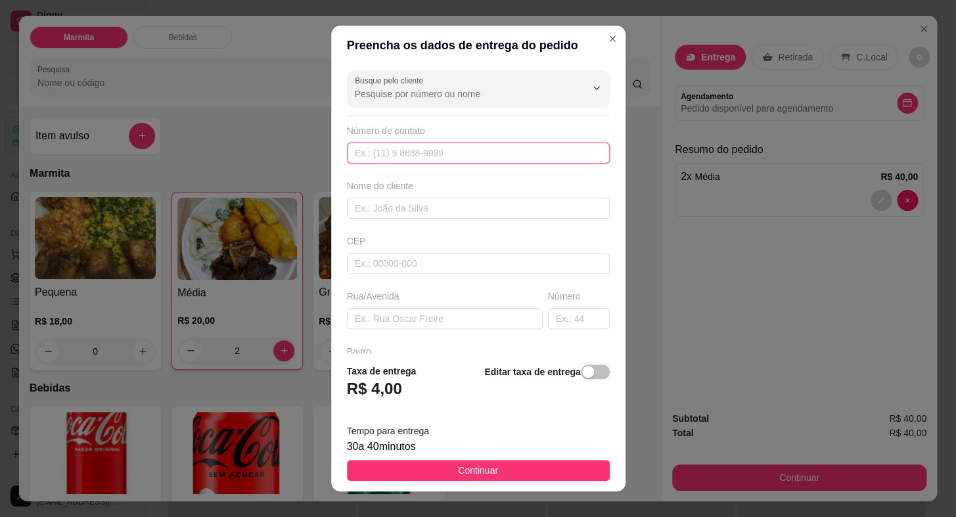
click at [385, 153] on input "text" at bounding box center [478, 153] width 263 height 21
type input "[PHONE_NUMBER]"
click at [388, 204] on input "text" at bounding box center [478, 208] width 263 height 21
type input "B"
type input "CLETO"
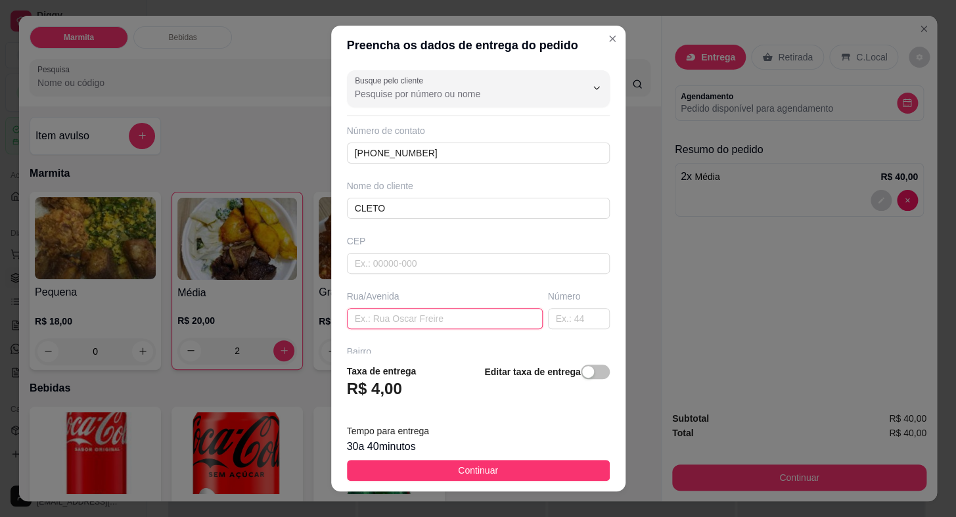
click at [360, 320] on input "text" at bounding box center [445, 318] width 196 height 21
click at [429, 315] on input "CHACARA" at bounding box center [445, 318] width 196 height 21
drag, startPoint x: 440, startPoint y: 321, endPoint x: 148, endPoint y: 300, distance: 293.3
click at [148, 300] on div "Preencha os dados de entrega do pedido Busque pelo cliente Número de contato [P…" at bounding box center [478, 258] width 956 height 517
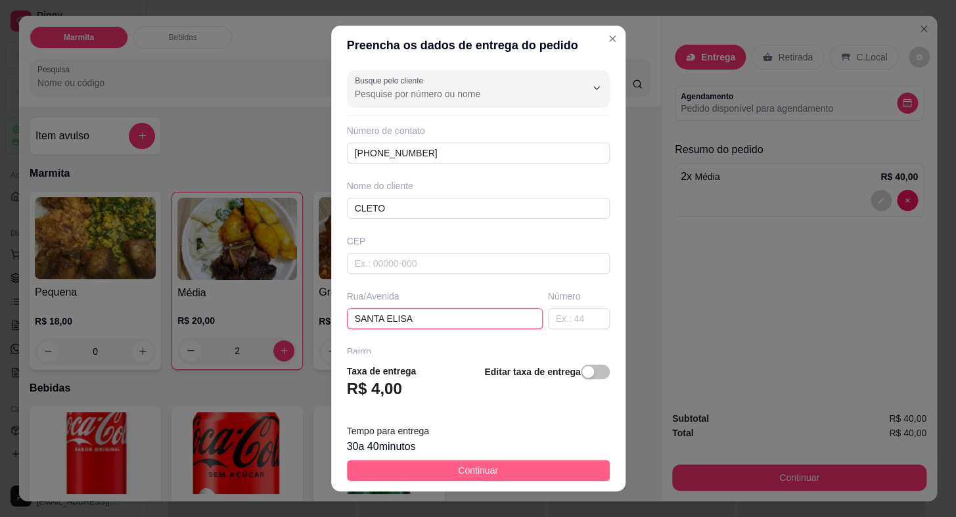
type input "SANTA ELISA"
click at [481, 473] on span "Continuar" at bounding box center [478, 470] width 40 height 14
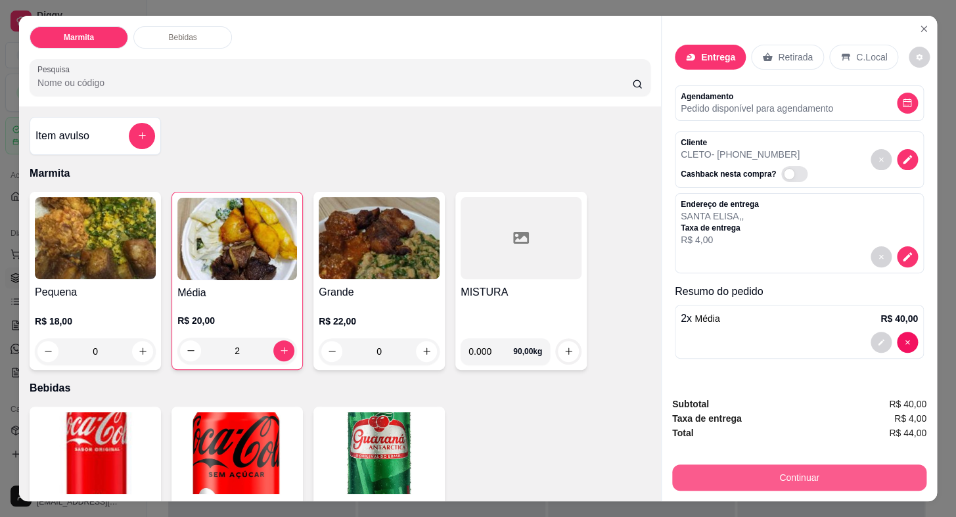
click at [701, 467] on button "Continuar" at bounding box center [799, 478] width 254 height 26
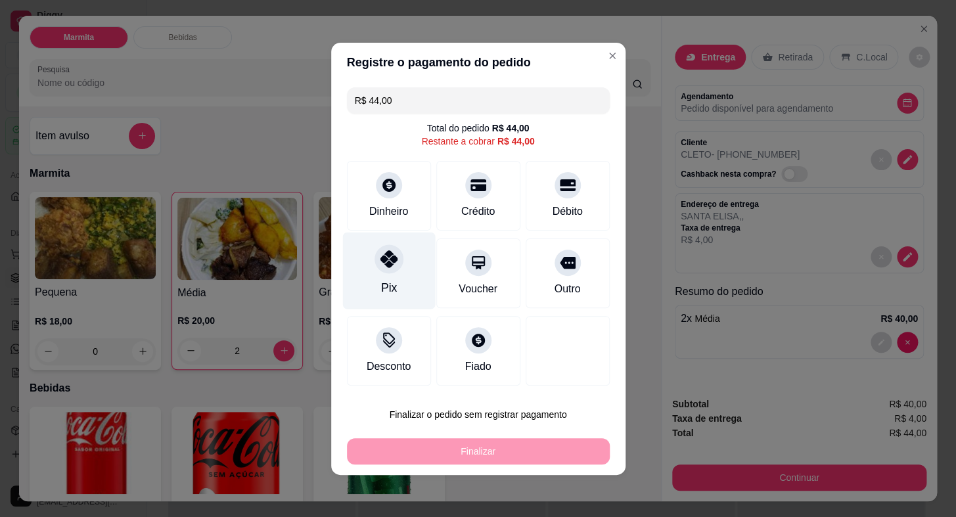
click at [392, 254] on icon at bounding box center [388, 258] width 17 height 17
type input "R$ 0,00"
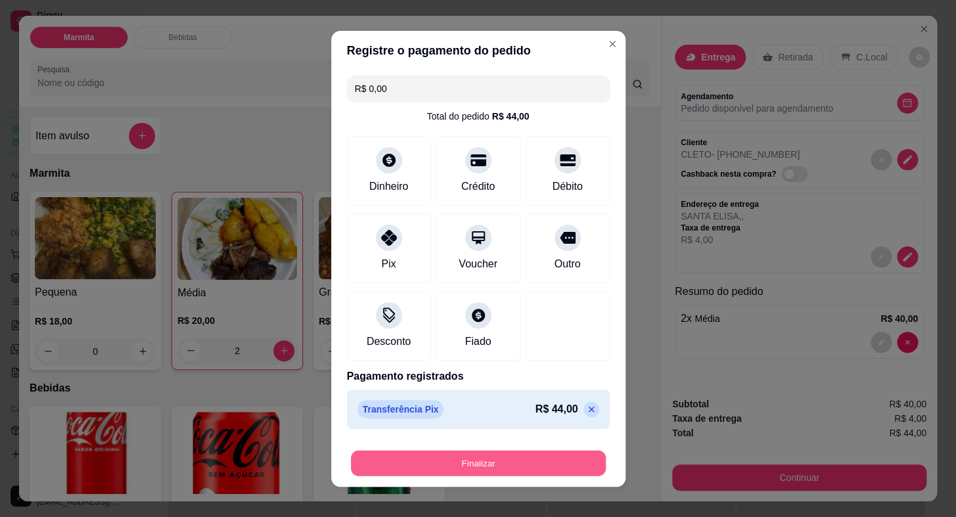
click at [527, 471] on button "Finalizar" at bounding box center [478, 463] width 255 height 26
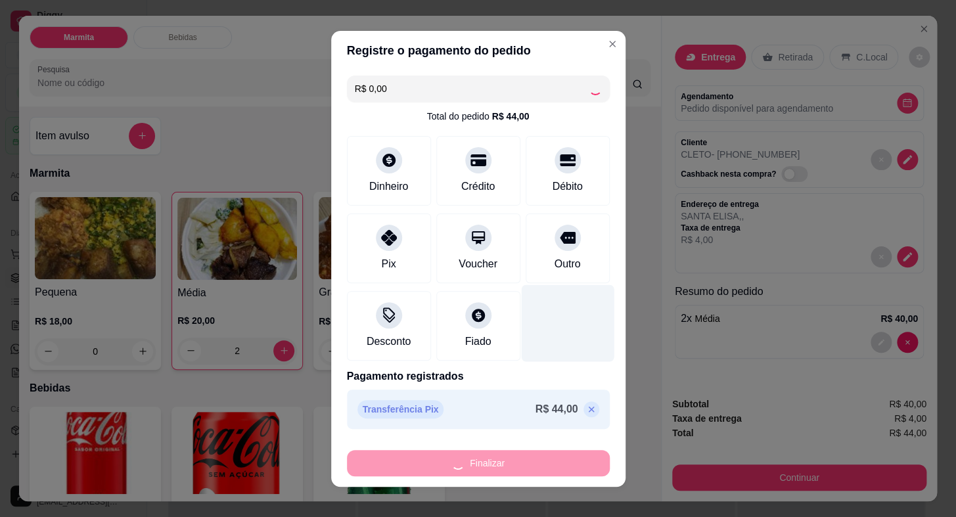
type input "0"
type input "-R$ 44,00"
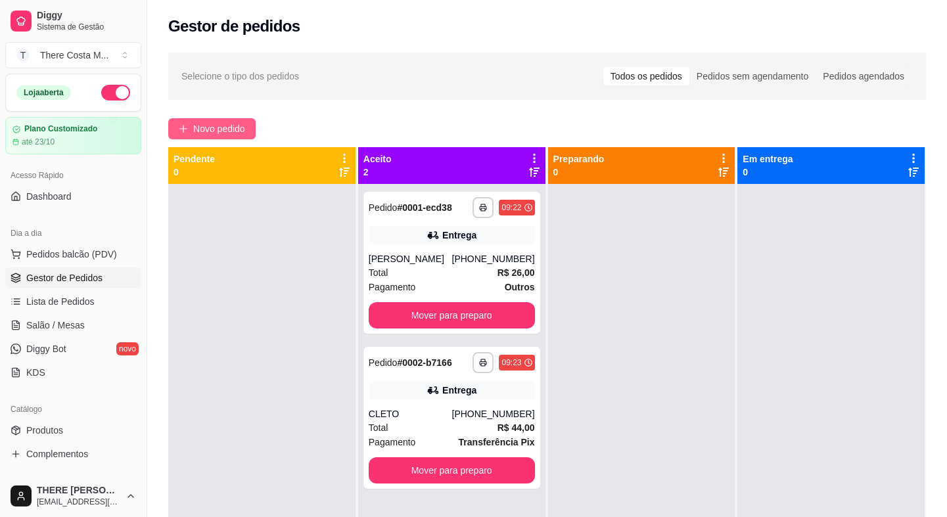
click at [213, 129] on span "Novo pedido" at bounding box center [219, 129] width 52 height 14
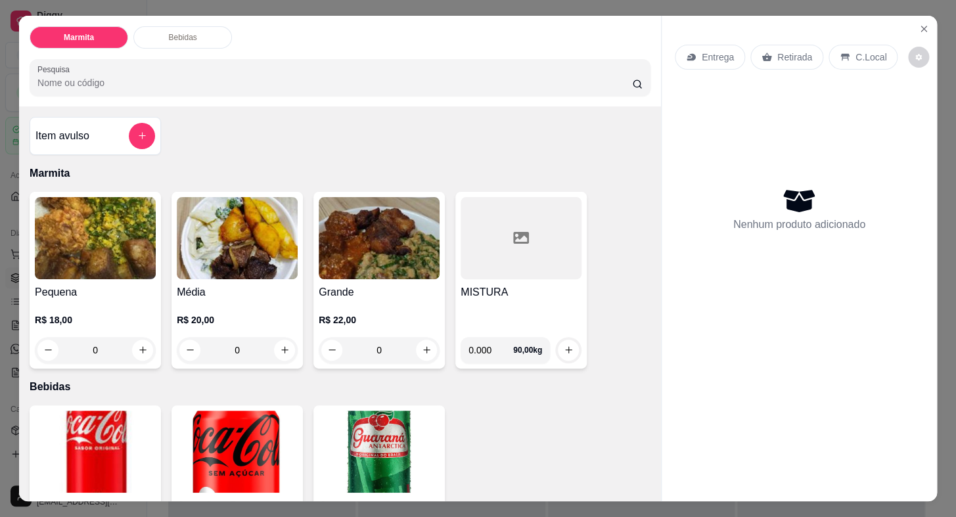
click at [68, 224] on img at bounding box center [95, 238] width 121 height 82
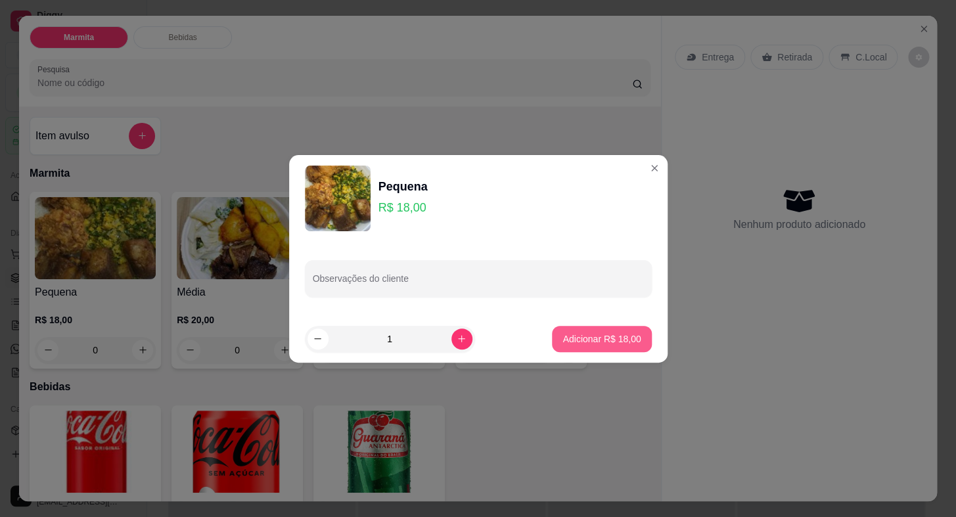
click at [613, 335] on p "Adicionar R$ 18,00" at bounding box center [602, 339] width 78 height 13
type input "1"
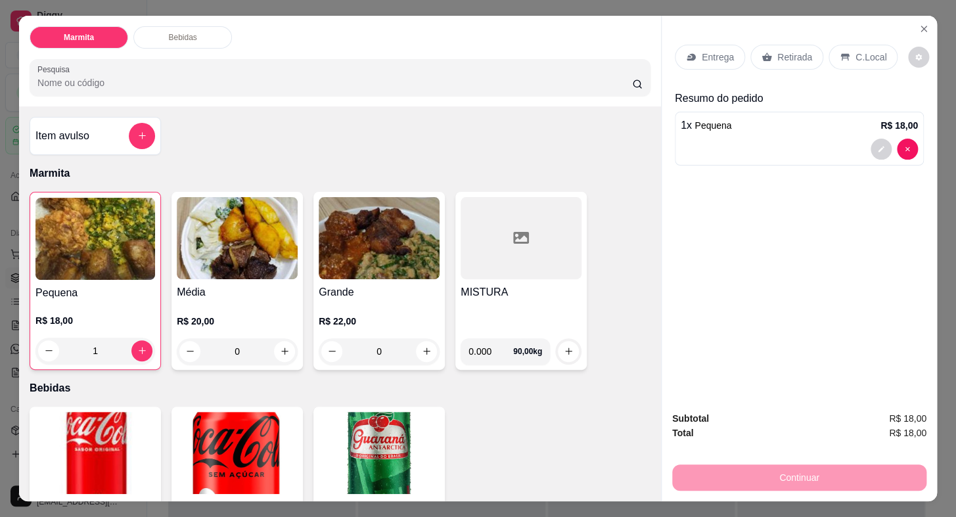
click at [708, 45] on div "Entrega" at bounding box center [710, 57] width 70 height 25
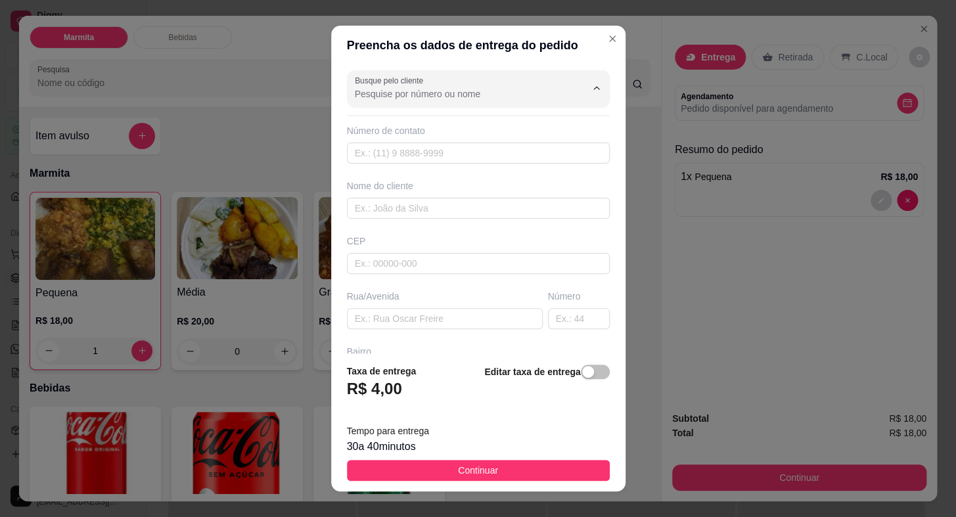
click at [443, 93] on input "Busque pelo cliente" at bounding box center [460, 93] width 210 height 13
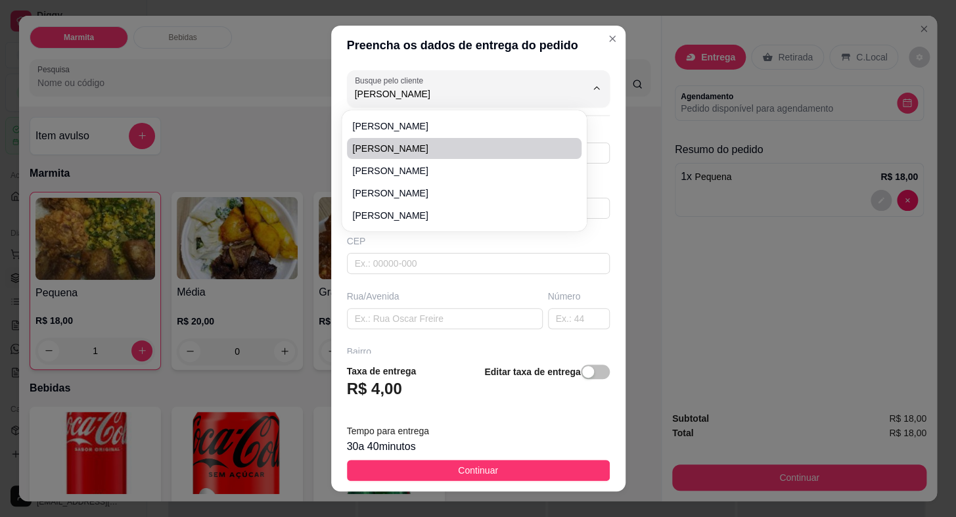
click at [418, 154] on span "[PERSON_NAME]" at bounding box center [457, 148] width 211 height 13
type input "[PERSON_NAME]"
type input "15997798978"
type input "[PERSON_NAME]"
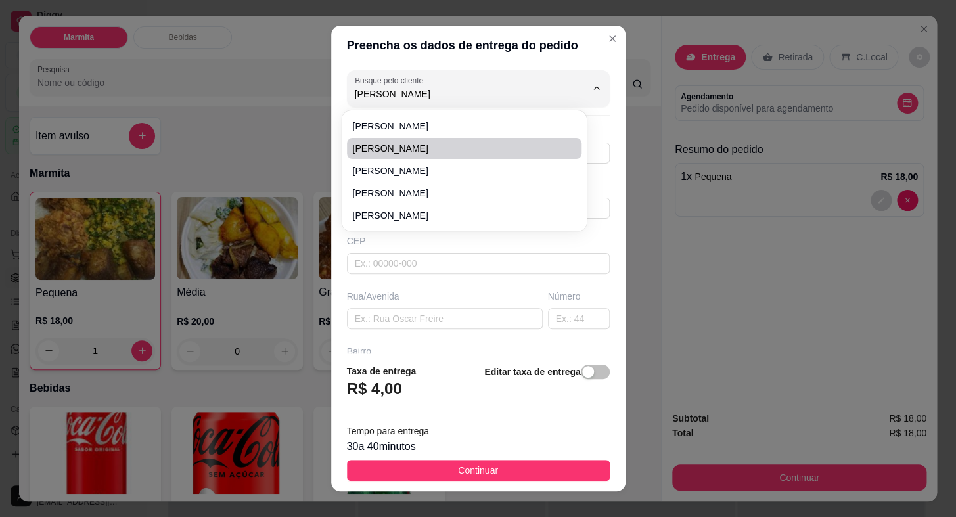
type input "355"
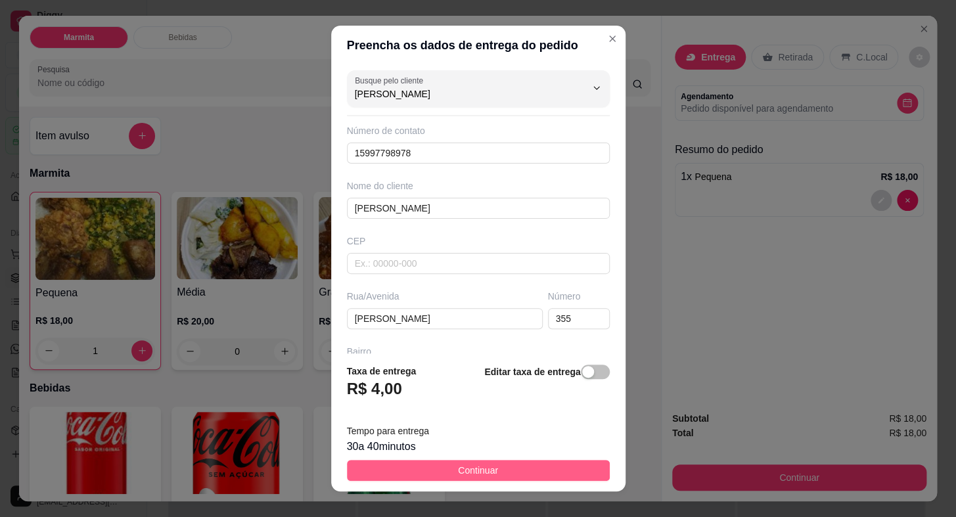
type input "[PERSON_NAME]"
click at [484, 469] on span "Continuar" at bounding box center [478, 470] width 40 height 14
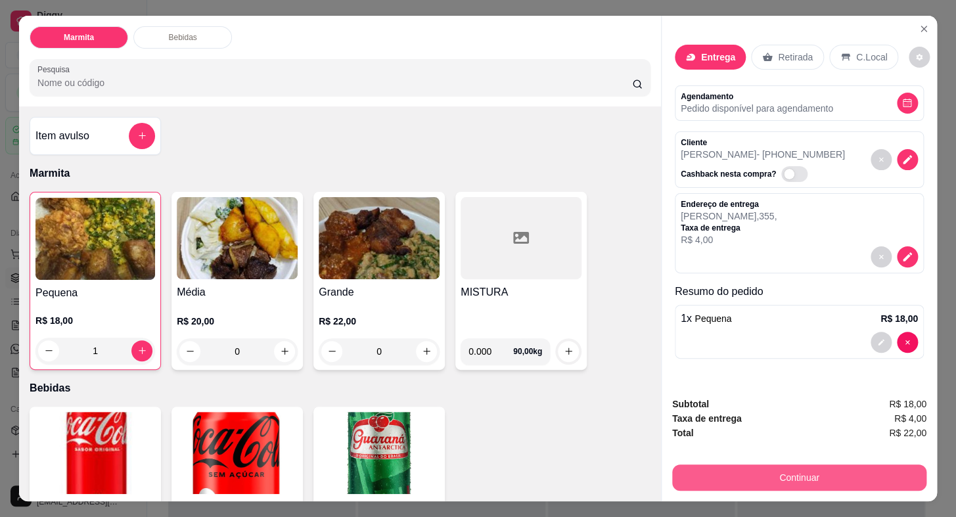
click at [713, 477] on button "Continuar" at bounding box center [799, 478] width 254 height 26
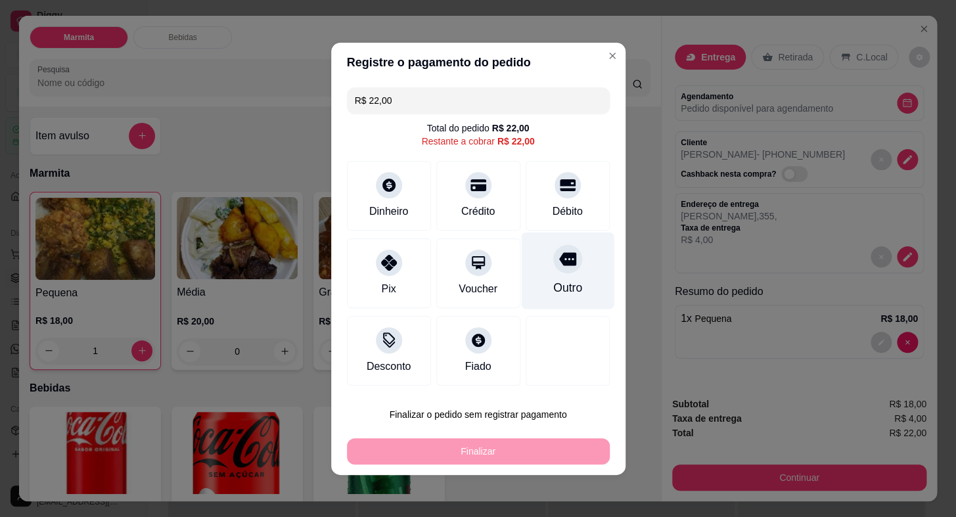
click at [552, 274] on div "Outro" at bounding box center [567, 270] width 93 height 77
type input "R$ 0,00"
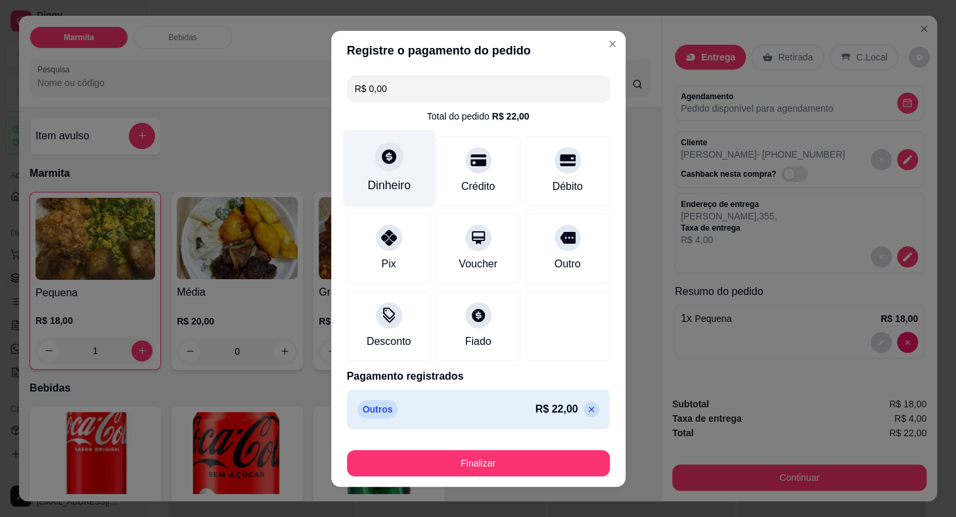
click at [382, 162] on icon at bounding box center [389, 156] width 14 height 14
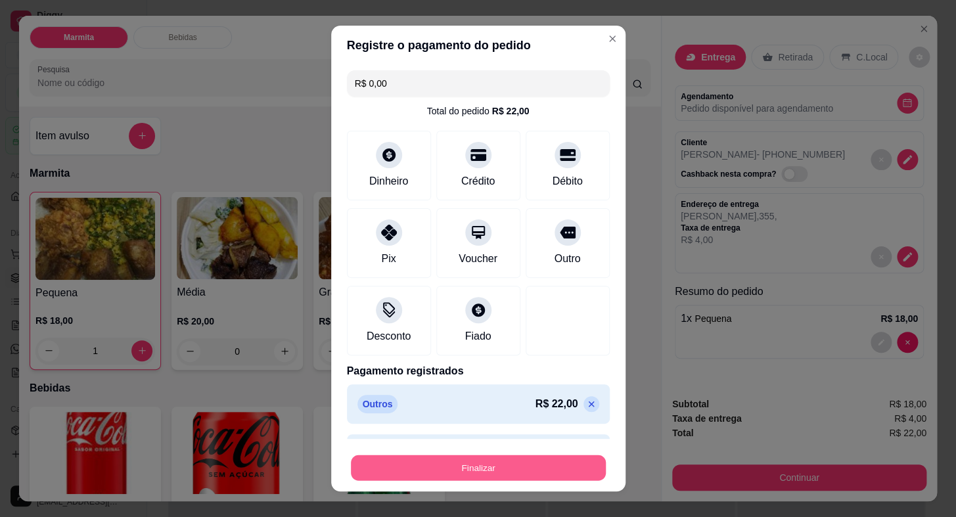
click at [529, 466] on button "Finalizar" at bounding box center [478, 468] width 255 height 26
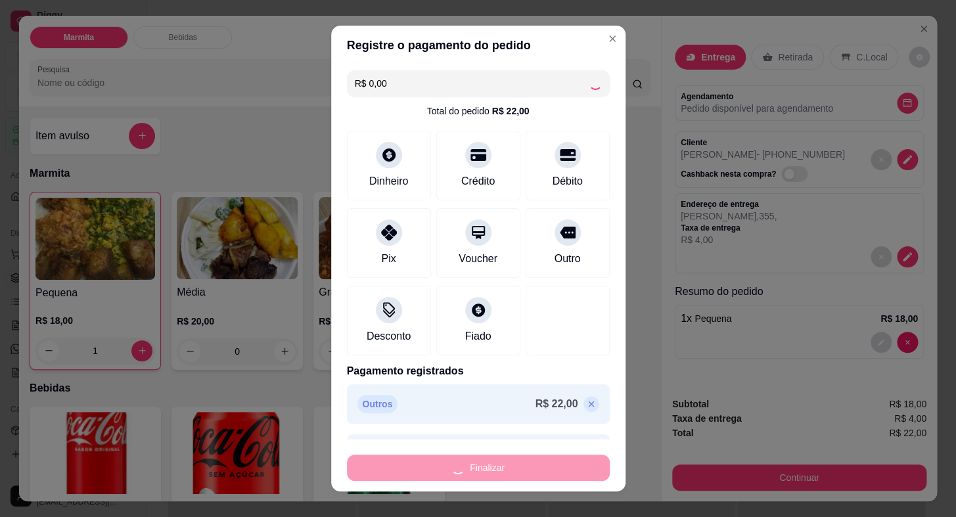
type input "0"
type input "-R$ 22,00"
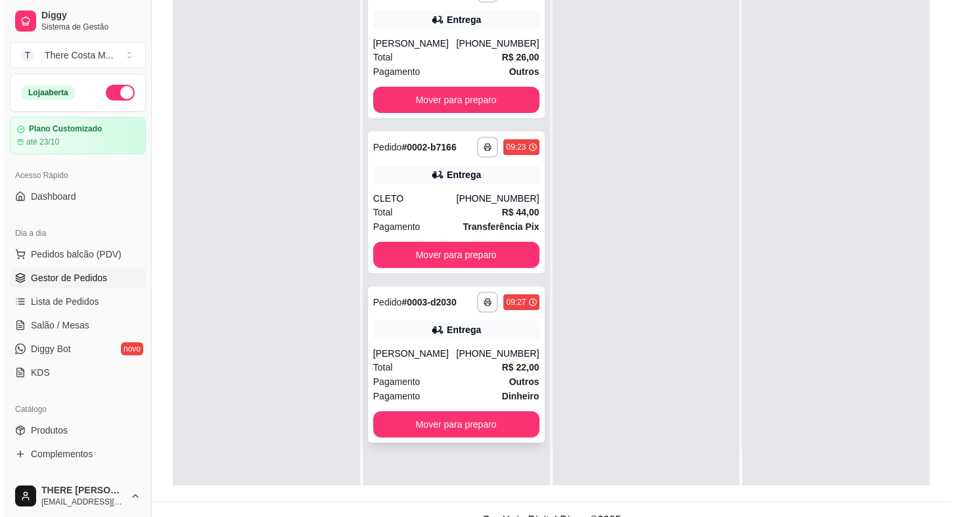
scroll to position [200, 0]
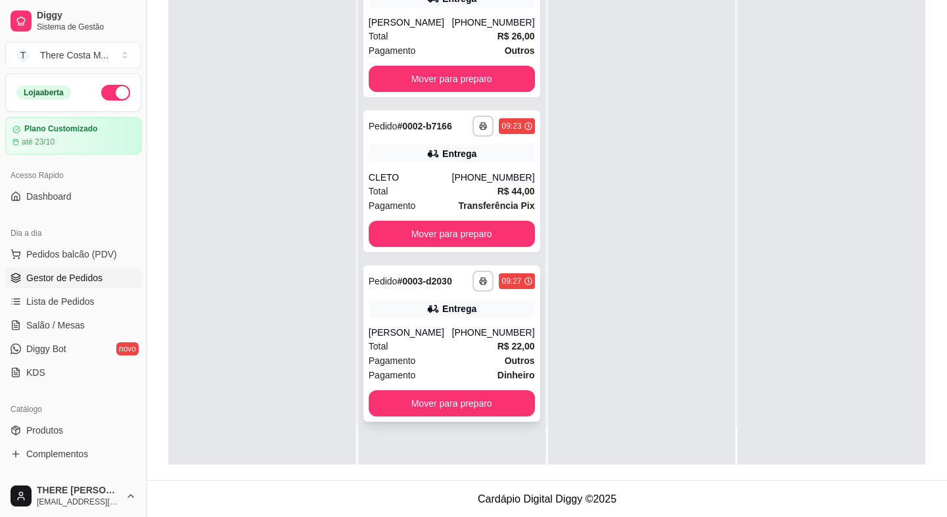
click at [452, 344] on div "Total R$ 22,00" at bounding box center [452, 346] width 166 height 14
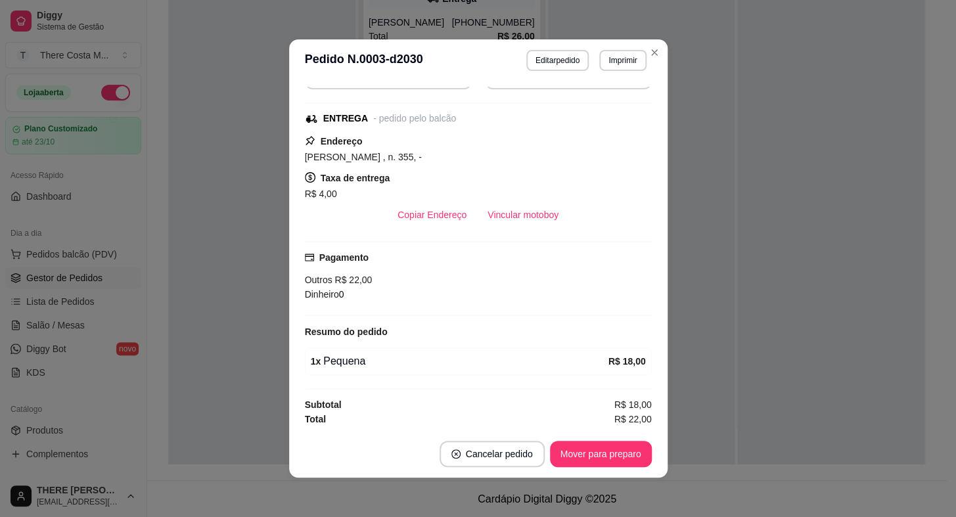
scroll to position [2, 0]
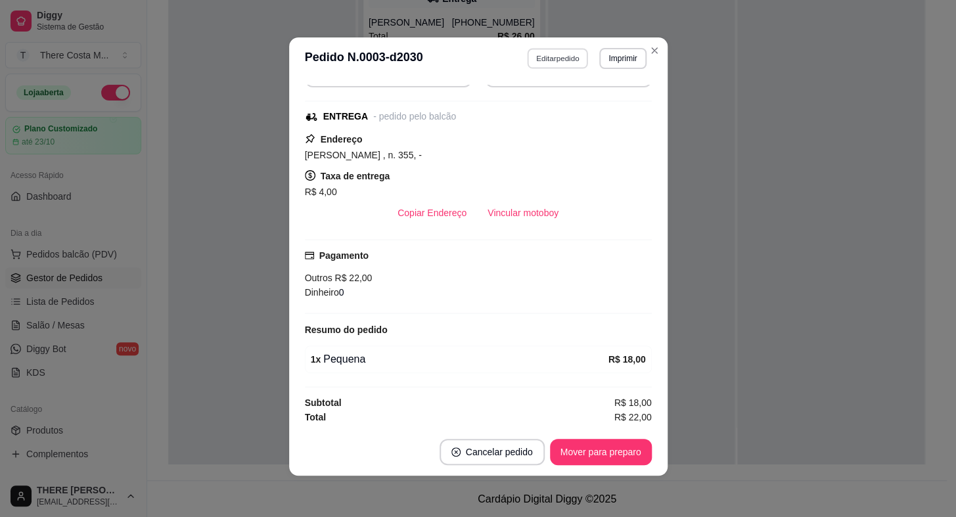
click at [557, 62] on button "Editar pedido" at bounding box center [557, 58] width 61 height 20
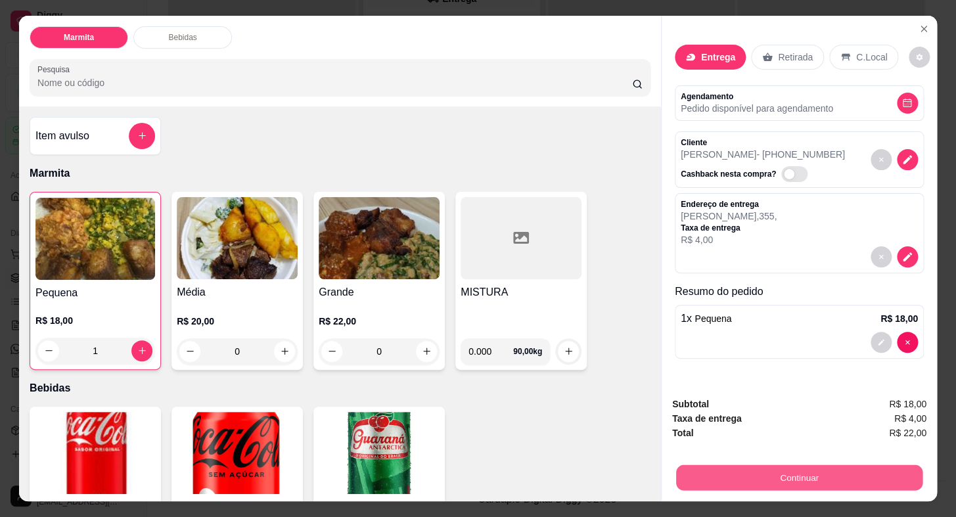
click at [850, 468] on button "Continuar" at bounding box center [799, 478] width 247 height 26
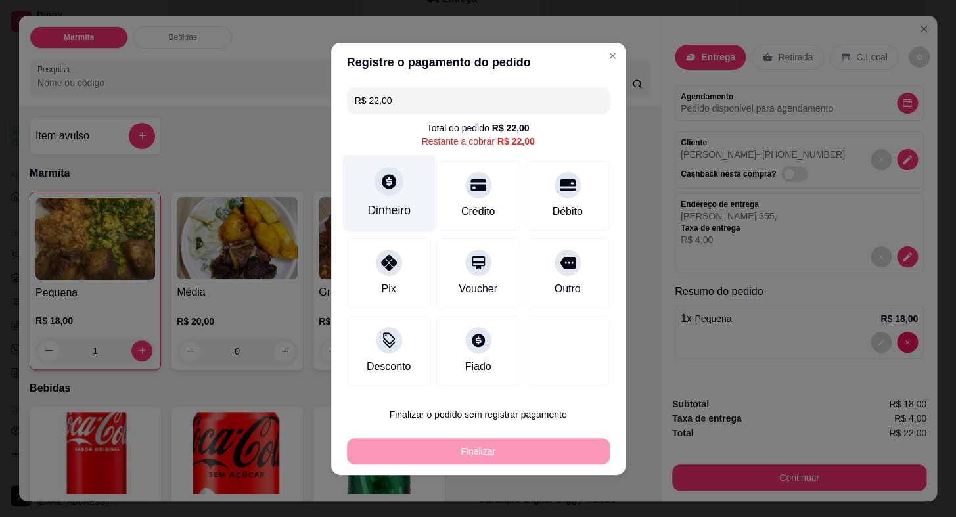
click at [384, 179] on icon at bounding box center [388, 181] width 17 height 17
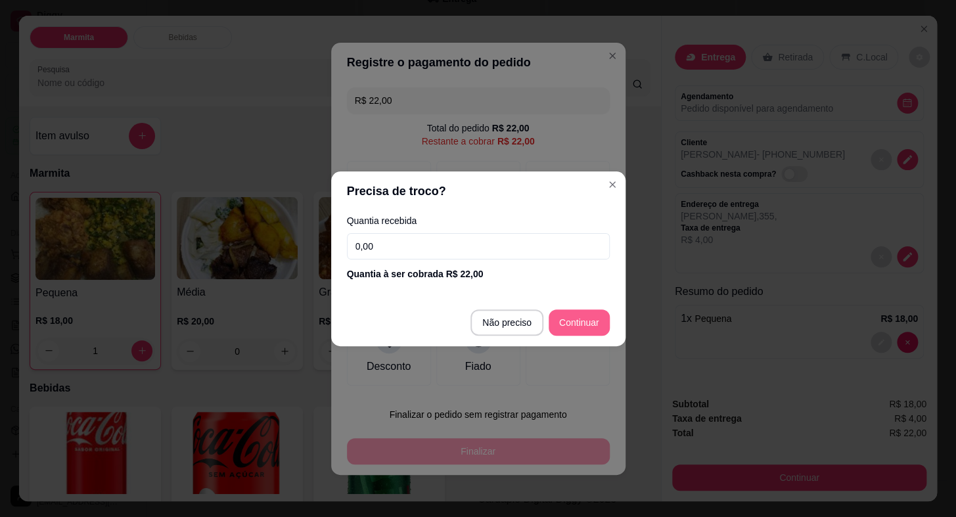
type input "R$ 0,00"
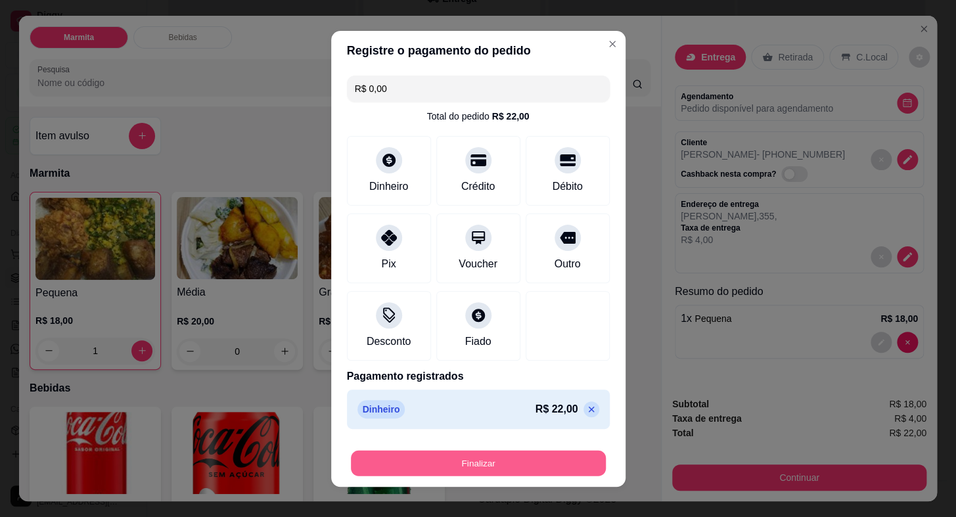
click at [523, 465] on button "Finalizar" at bounding box center [478, 463] width 255 height 26
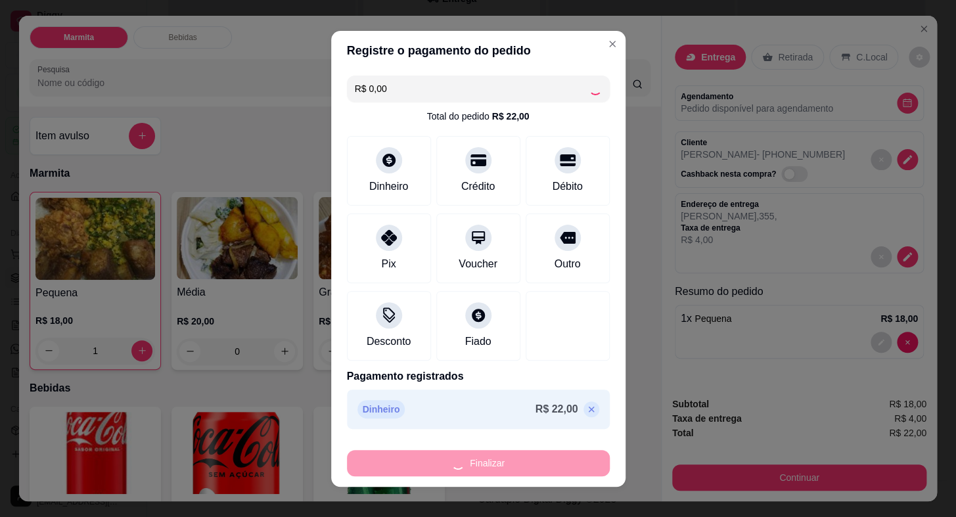
type input "0"
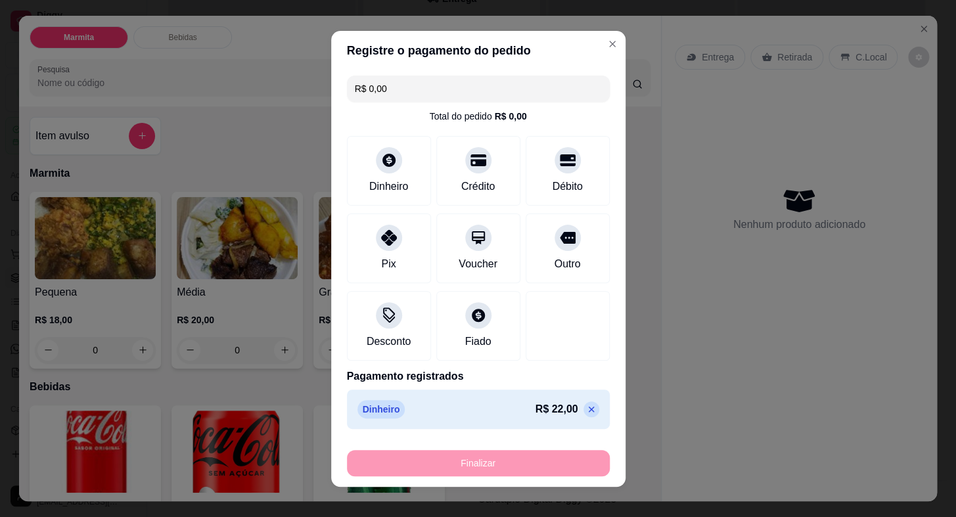
type input "-R$ 22,00"
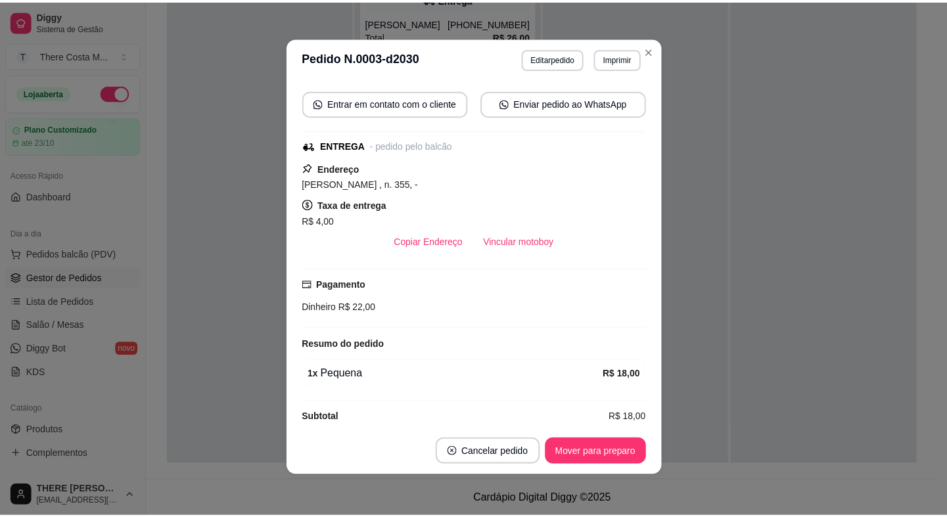
scroll to position [160, 0]
